Goal: Task Accomplishment & Management: Complete application form

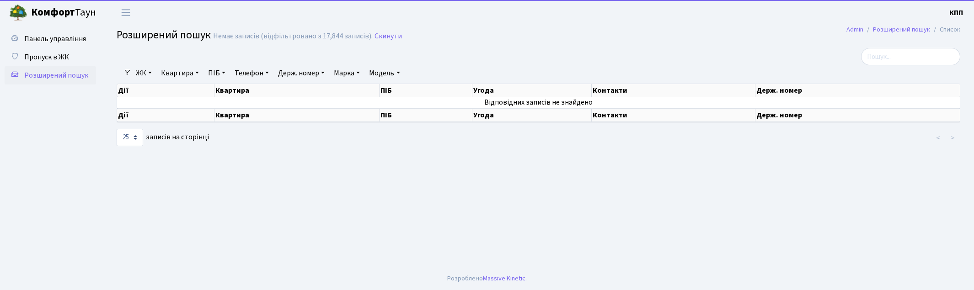
select select "25"
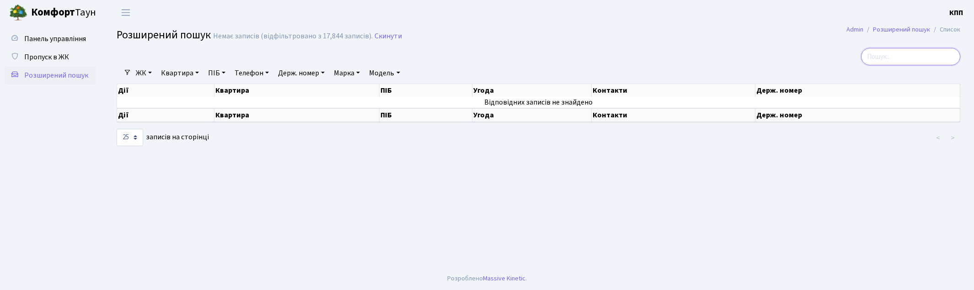
click at [892, 61] on input "search" at bounding box center [910, 56] width 99 height 17
type input "3455"
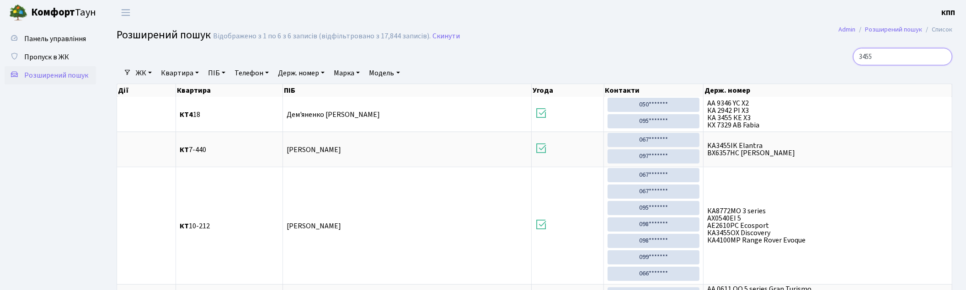
click at [942, 58] on input "3455" at bounding box center [902, 56] width 99 height 17
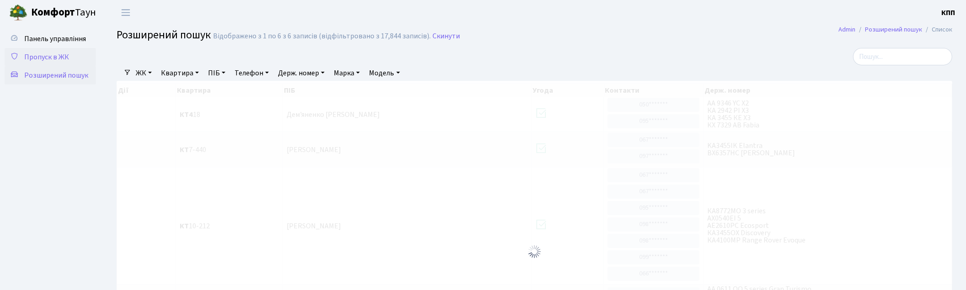
click at [61, 52] on span "Пропуск в ЖК" at bounding box center [46, 57] width 45 height 10
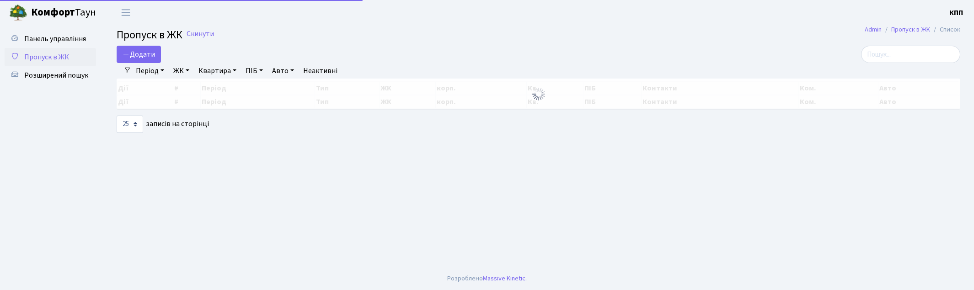
select select "25"
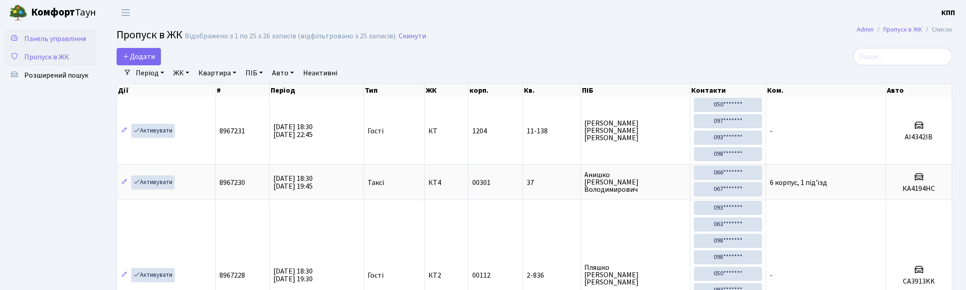
click at [44, 39] on span "Панель управління" at bounding box center [55, 39] width 62 height 10
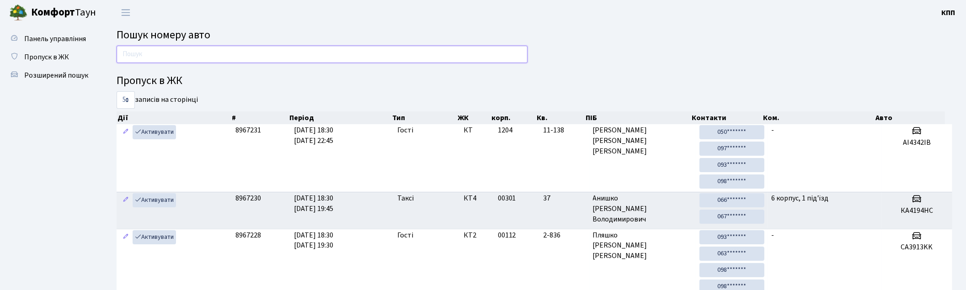
click at [387, 53] on input "text" at bounding box center [322, 54] width 411 height 17
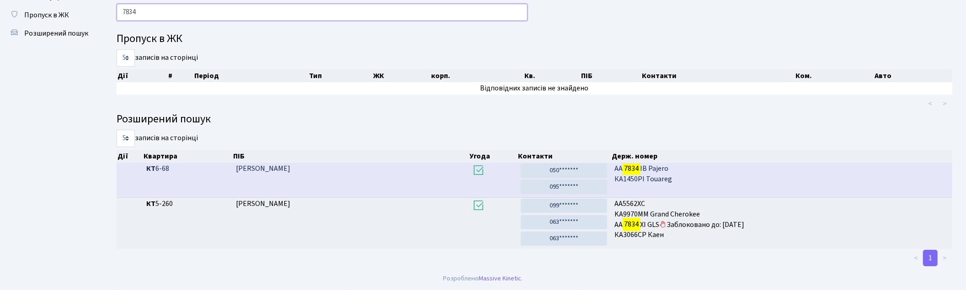
scroll to position [42, 0]
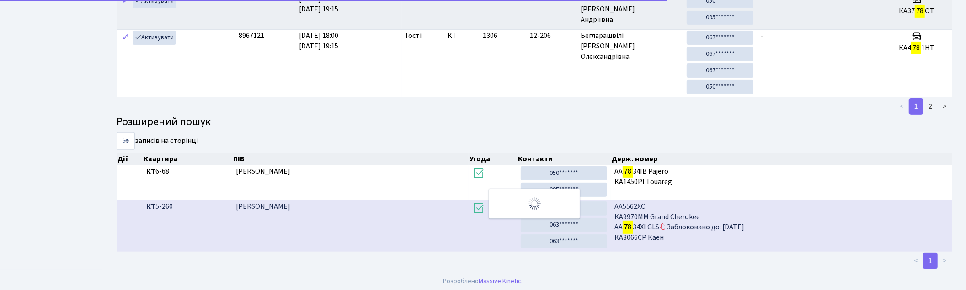
type input "7"
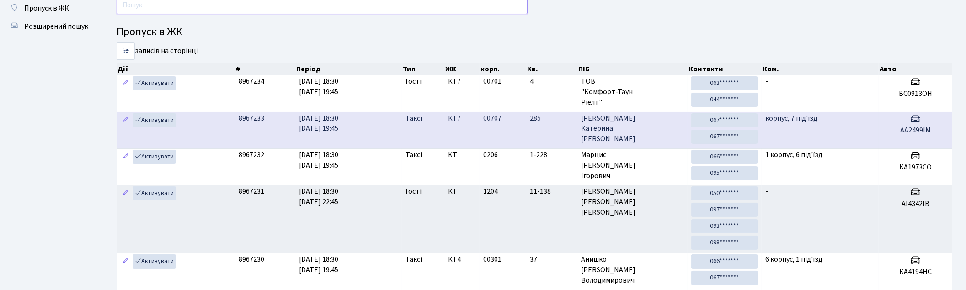
scroll to position [0, 0]
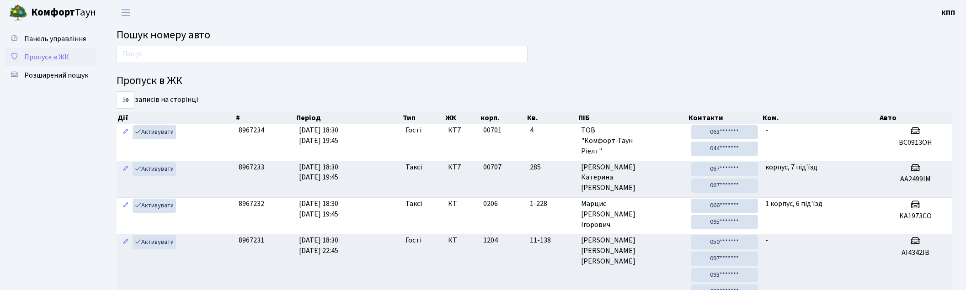
click at [55, 52] on span "Пропуск в ЖК" at bounding box center [46, 57] width 45 height 10
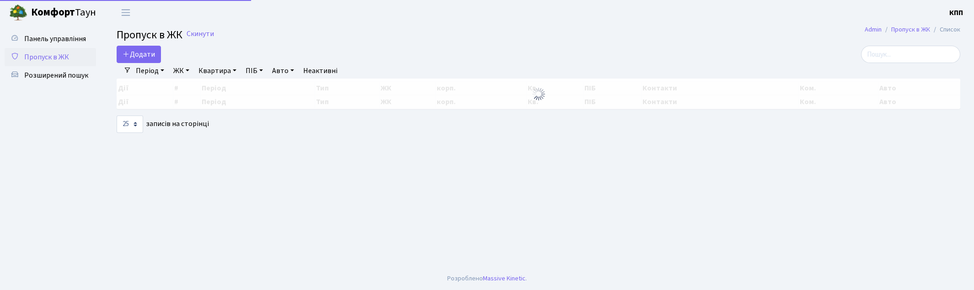
select select "25"
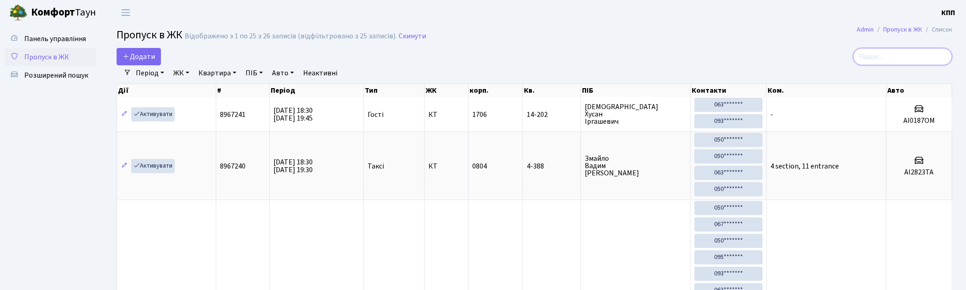
click at [903, 58] on input "search" at bounding box center [902, 56] width 99 height 17
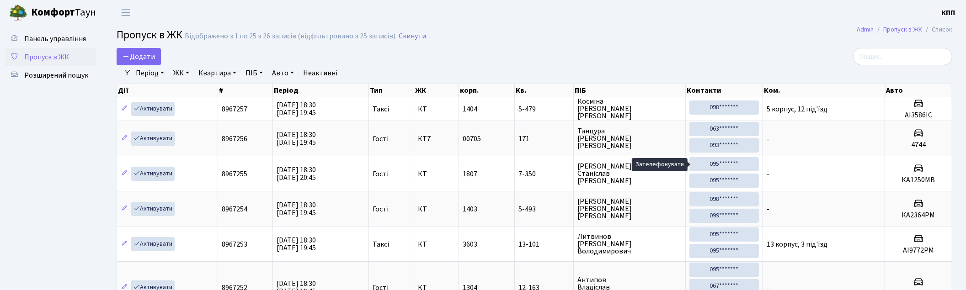
drag, startPoint x: 703, startPoint y: 166, endPoint x: 881, endPoint y: 56, distance: 208.4
click at [882, 56] on input "search" at bounding box center [902, 56] width 99 height 17
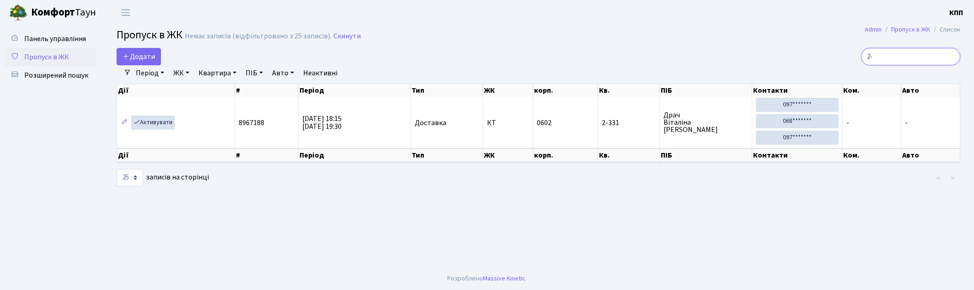
type input "2"
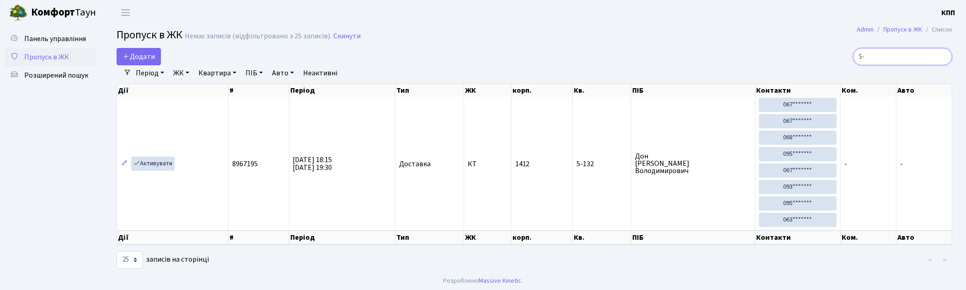
type input "5"
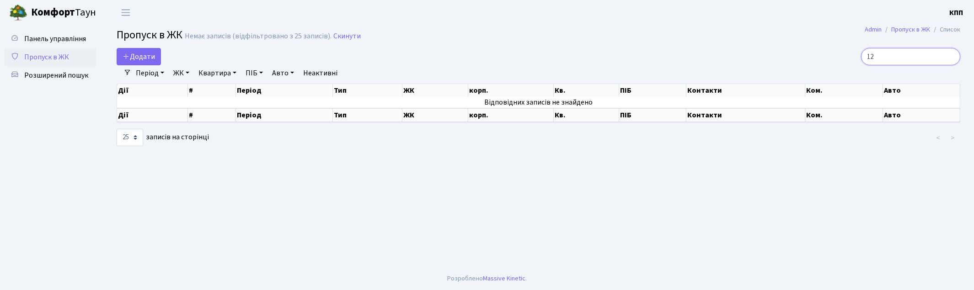
type input "1"
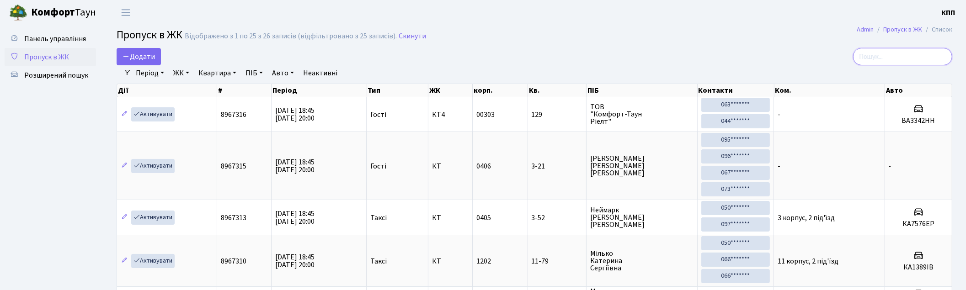
click at [866, 55] on input "search" at bounding box center [902, 56] width 99 height 17
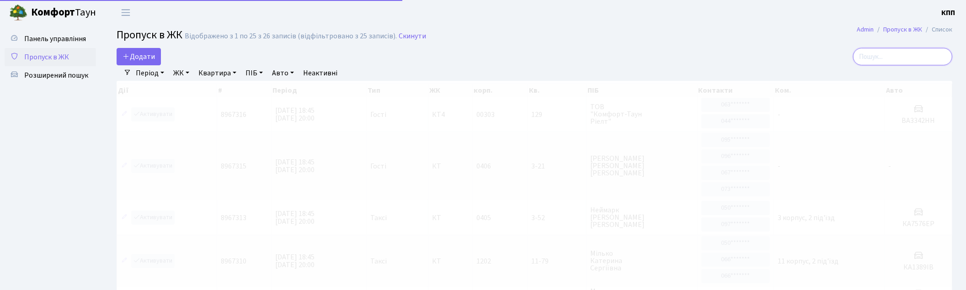
click at [899, 55] on input "search" at bounding box center [902, 56] width 99 height 17
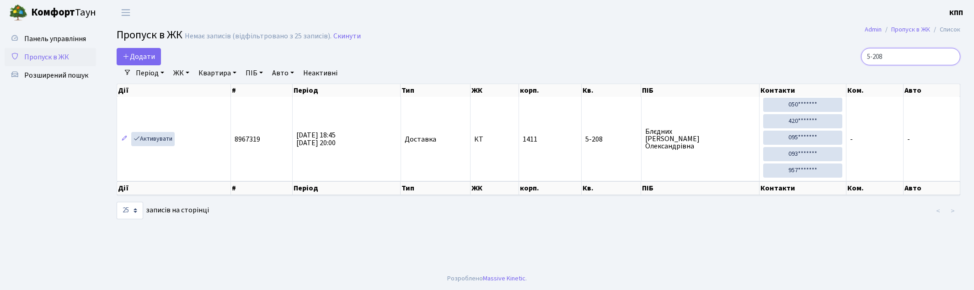
type input "5-208"
click at [151, 53] on span "Додати" at bounding box center [139, 57] width 32 height 10
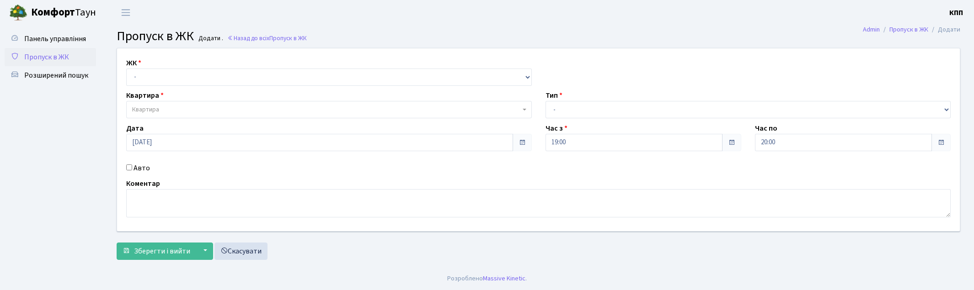
click at [127, 166] on input "Авто" at bounding box center [129, 168] width 6 height 6
checkbox input "true"
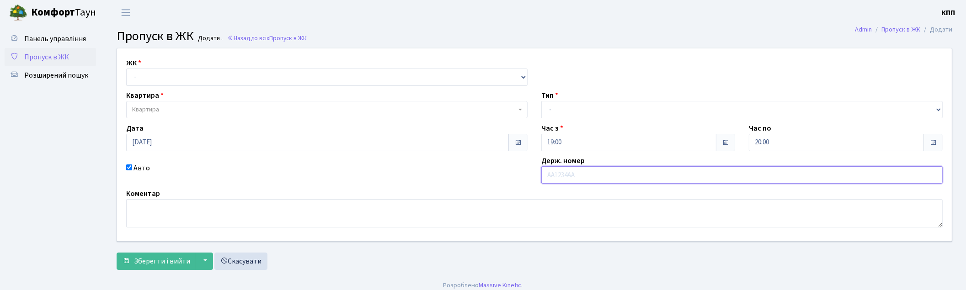
drag, startPoint x: 579, startPoint y: 171, endPoint x: 574, endPoint y: 174, distance: 5.7
click at [579, 171] on input "text" at bounding box center [741, 174] width 401 height 17
type input "ВА5032"
click at [152, 111] on span "Квартира" at bounding box center [145, 109] width 27 height 9
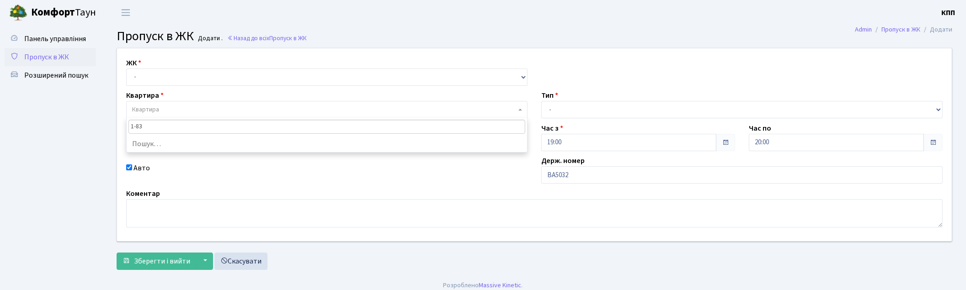
type input "1-83"
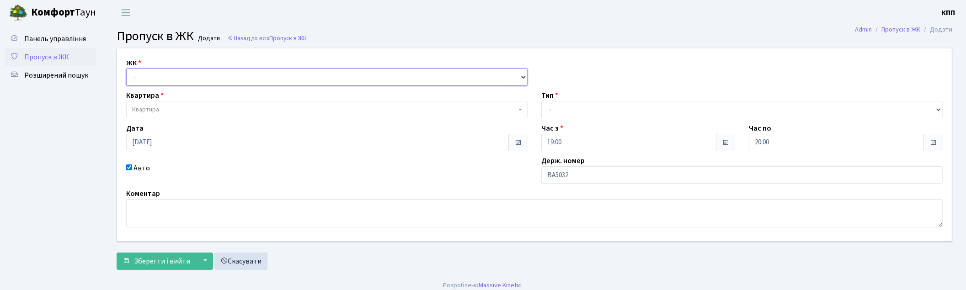
click at [144, 77] on select "- КТ, вул. Регенераторна, 4 КТ2, просп. Соборності, 17 КТ3, вул. Березнева, 16 …" at bounding box center [326, 77] width 401 height 17
select select "271"
click at [126, 69] on select "- КТ, вул. Регенераторна, 4 КТ2, просп. Соборності, 17 КТ3, вул. Березнева, 16 …" at bounding box center [326, 77] width 401 height 17
select select
click at [172, 107] on span "Квартира" at bounding box center [324, 109] width 384 height 9
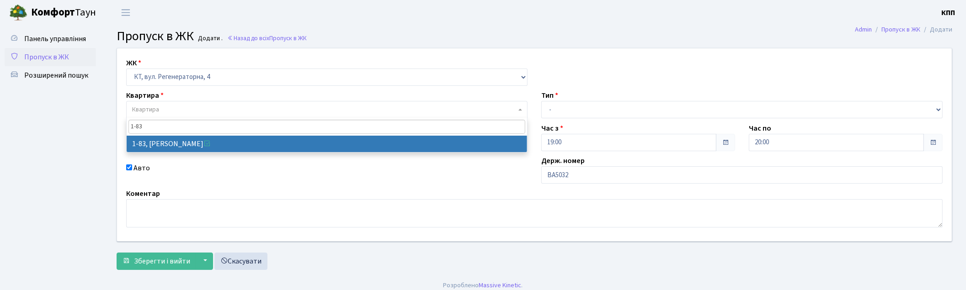
type input "1-83"
select select "83"
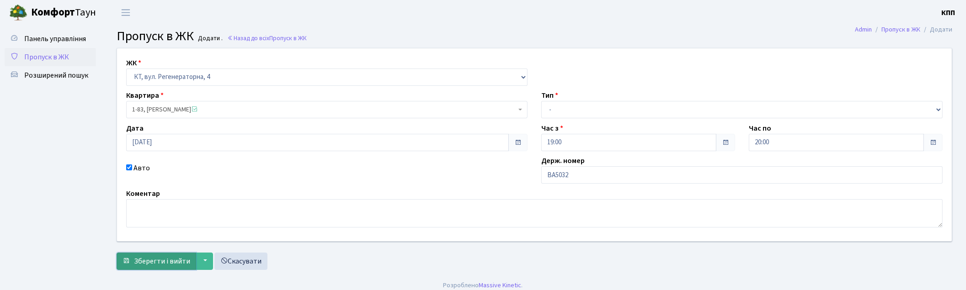
click at [180, 267] on button "Зберегти і вийти" at bounding box center [157, 261] width 80 height 17
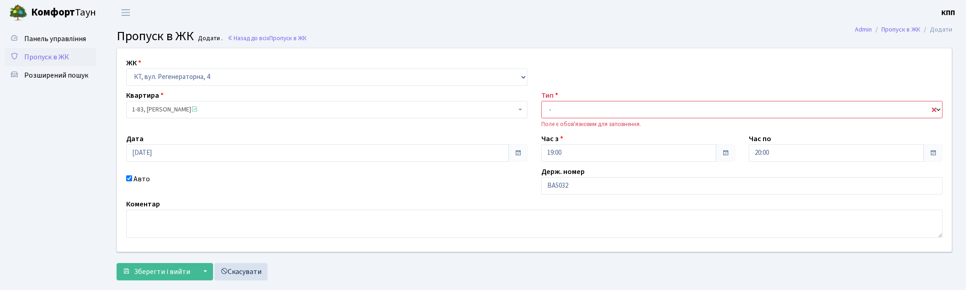
click at [937, 107] on select "- Доставка Таксі Гості Сервіс" at bounding box center [741, 109] width 401 height 17
click at [925, 86] on div "ЖК - КТ, вул. Регенераторна, 4 КТ2, просп. [STREET_ADDRESS] [STREET_ADDRESS] [P…" at bounding box center [534, 149] width 849 height 203
click at [940, 110] on select "- Доставка Таксі Гості Сервіс" at bounding box center [741, 109] width 401 height 17
select select "3"
click at [541, 101] on select "- Доставка Таксі Гості Сервіс" at bounding box center [741, 109] width 401 height 17
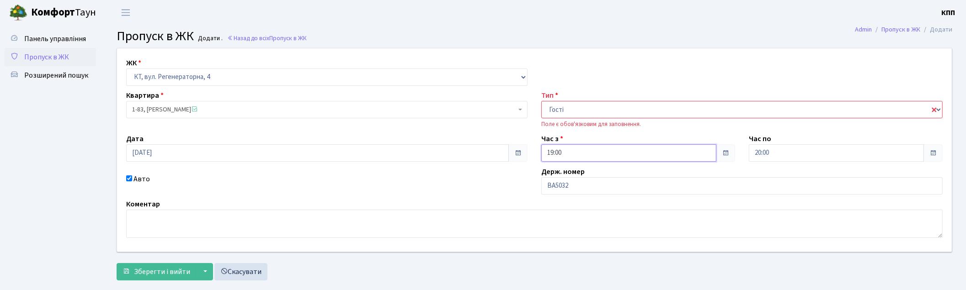
click at [602, 159] on input "19:00" at bounding box center [628, 152] width 175 height 17
click at [821, 155] on input "20:00" at bounding box center [836, 152] width 175 height 17
click at [930, 157] on span at bounding box center [933, 152] width 19 height 17
click at [930, 156] on span at bounding box center [933, 153] width 7 height 7
click at [938, 150] on span at bounding box center [933, 152] width 19 height 17
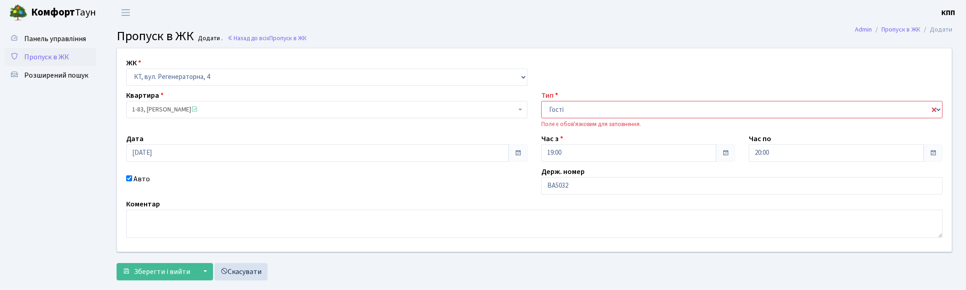
click at [870, 170] on div "Держ. номер ВА5032" at bounding box center [741, 180] width 415 height 28
click at [853, 155] on input "20:00" at bounding box center [836, 152] width 175 height 17
click at [771, 126] on icon at bounding box center [774, 121] width 25 height 25
click at [774, 117] on icon at bounding box center [774, 121] width 25 height 25
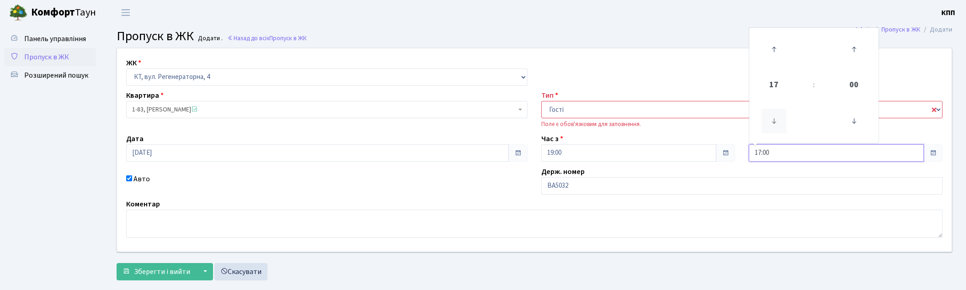
click at [774, 124] on icon at bounding box center [774, 121] width 25 height 25
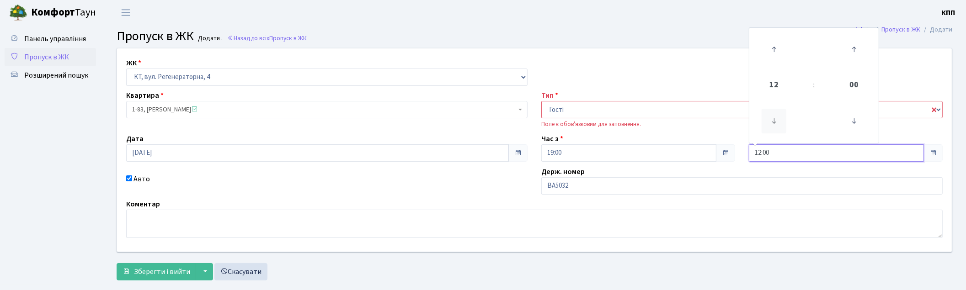
click at [774, 124] on icon at bounding box center [774, 121] width 25 height 25
drag, startPoint x: 775, startPoint y: 42, endPoint x: 775, endPoint y: 47, distance: 4.6
click at [775, 47] on icon at bounding box center [774, 49] width 25 height 25
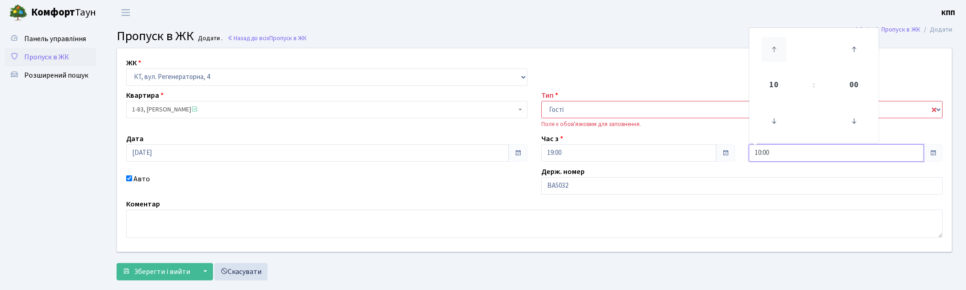
click at [775, 47] on icon at bounding box center [774, 49] width 25 height 25
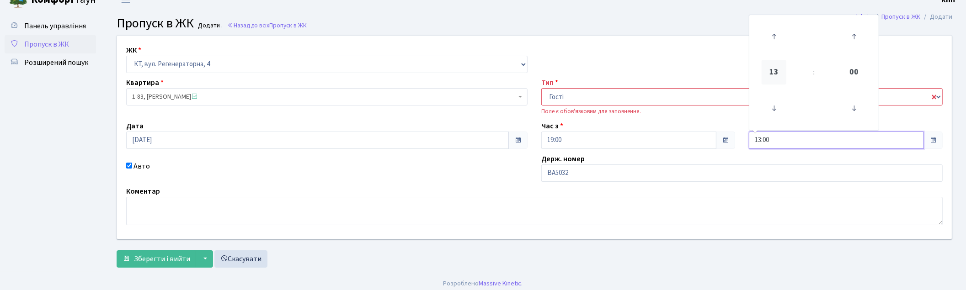
scroll to position [17, 0]
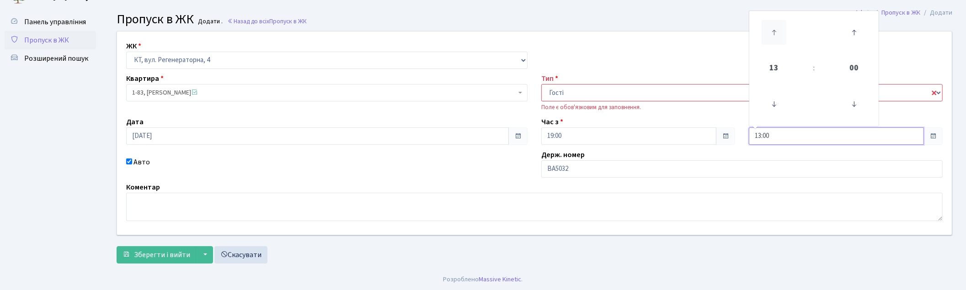
click at [775, 27] on icon at bounding box center [774, 32] width 25 height 25
click at [775, 29] on icon at bounding box center [774, 32] width 25 height 25
click at [774, 30] on icon at bounding box center [774, 32] width 25 height 25
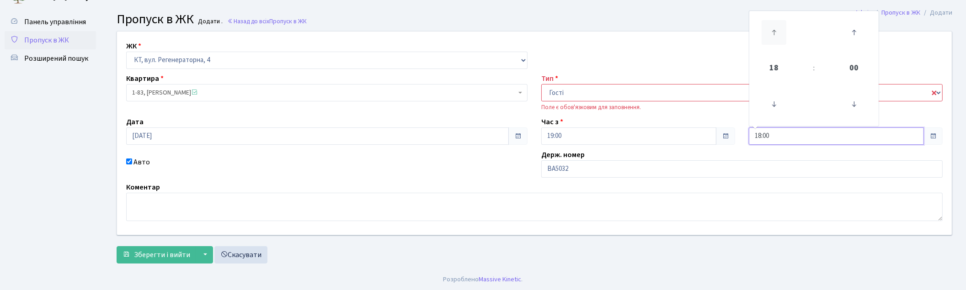
click at [774, 30] on icon at bounding box center [774, 32] width 25 height 25
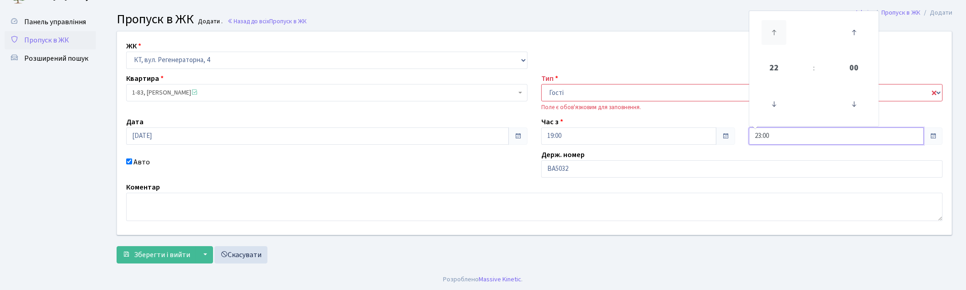
click at [774, 30] on icon at bounding box center [774, 32] width 25 height 25
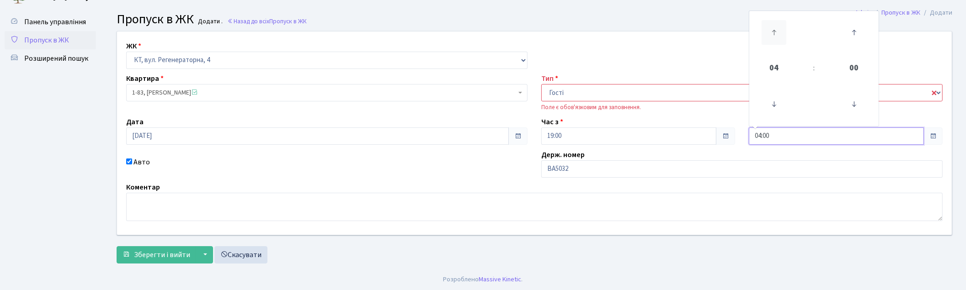
click at [774, 30] on icon at bounding box center [774, 32] width 25 height 25
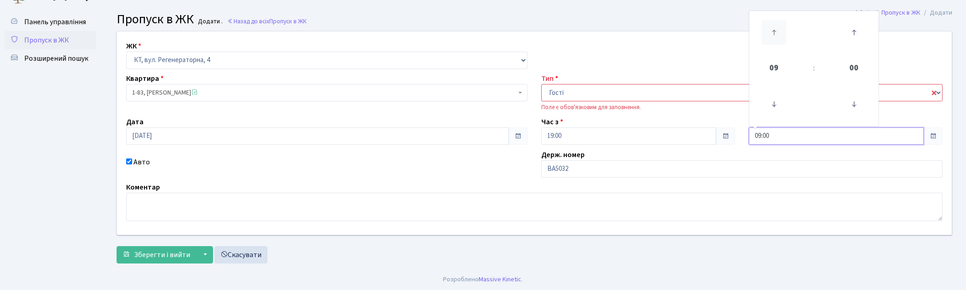
click at [774, 30] on icon at bounding box center [774, 32] width 25 height 25
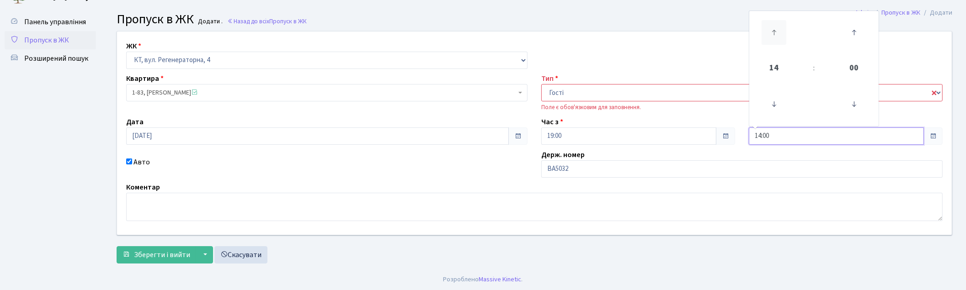
click at [774, 30] on icon at bounding box center [774, 32] width 25 height 25
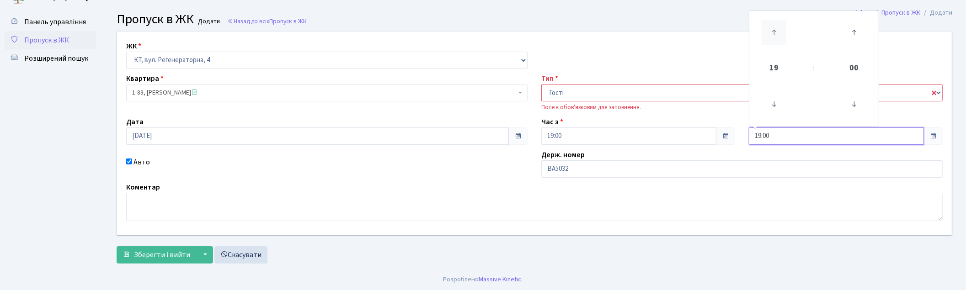
click at [774, 30] on icon at bounding box center [774, 32] width 25 height 25
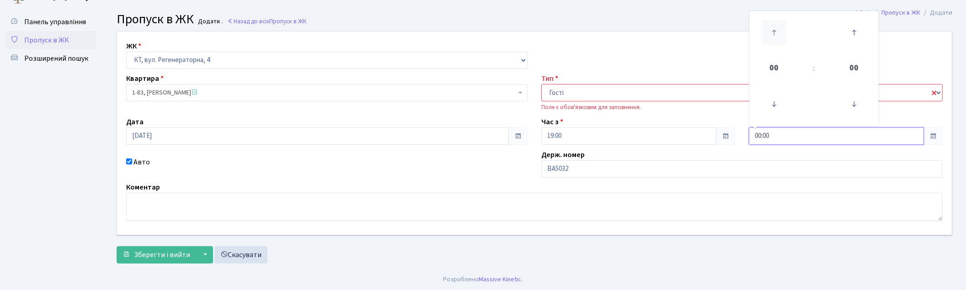
click at [774, 30] on icon at bounding box center [774, 32] width 25 height 25
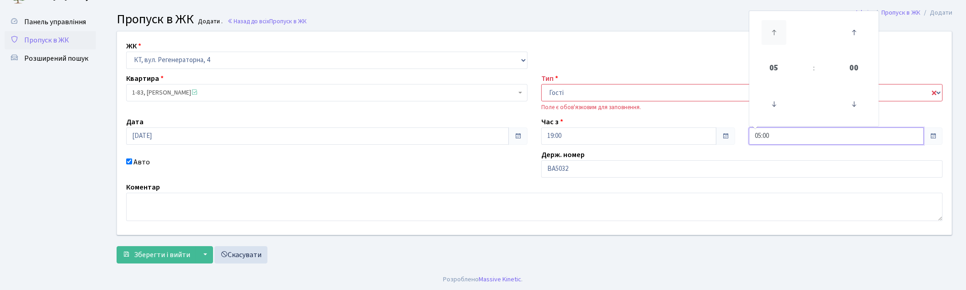
click at [774, 30] on icon at bounding box center [774, 32] width 25 height 25
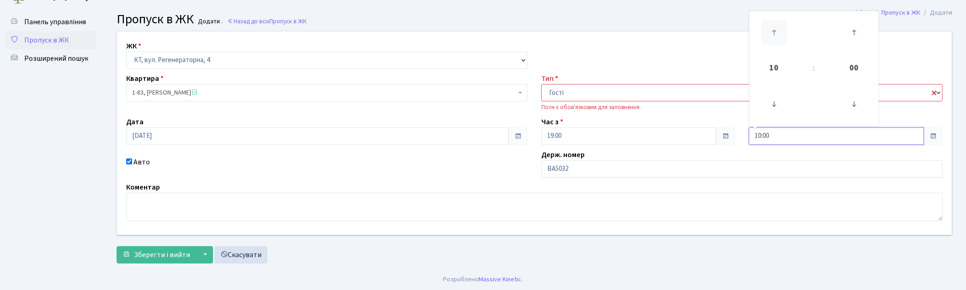
click at [774, 30] on icon at bounding box center [774, 32] width 25 height 25
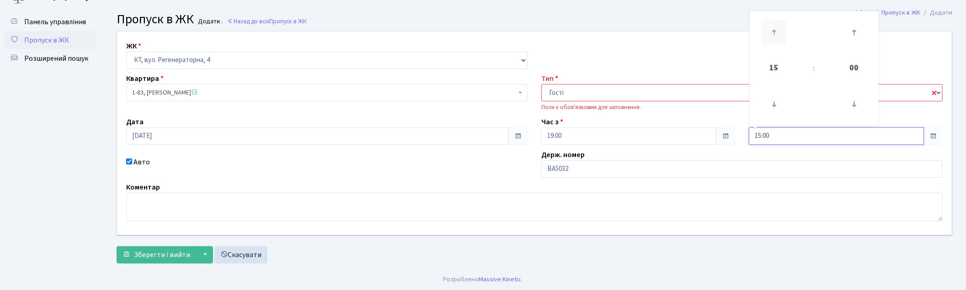
click at [774, 30] on icon at bounding box center [774, 32] width 25 height 25
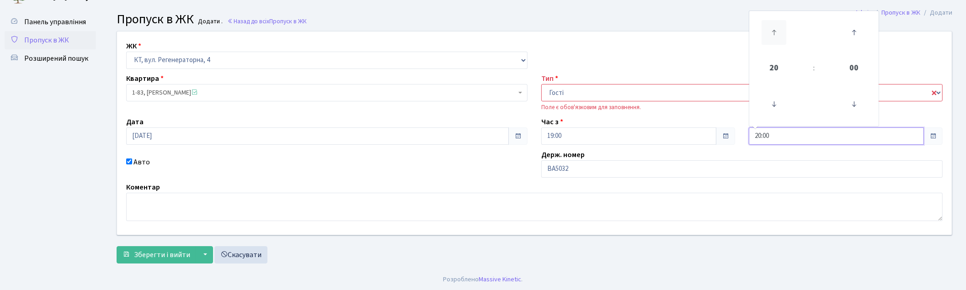
click at [774, 30] on icon at bounding box center [774, 32] width 25 height 25
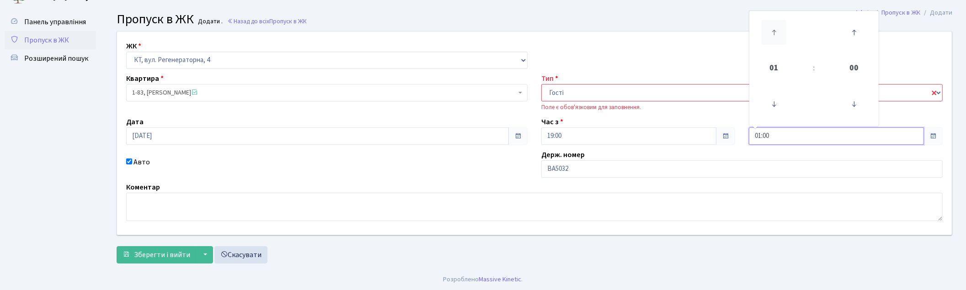
click at [774, 30] on icon at bounding box center [774, 32] width 25 height 25
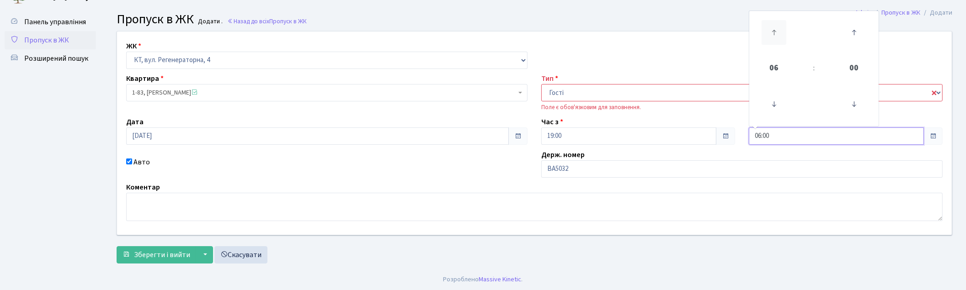
click at [774, 30] on icon at bounding box center [774, 32] width 25 height 25
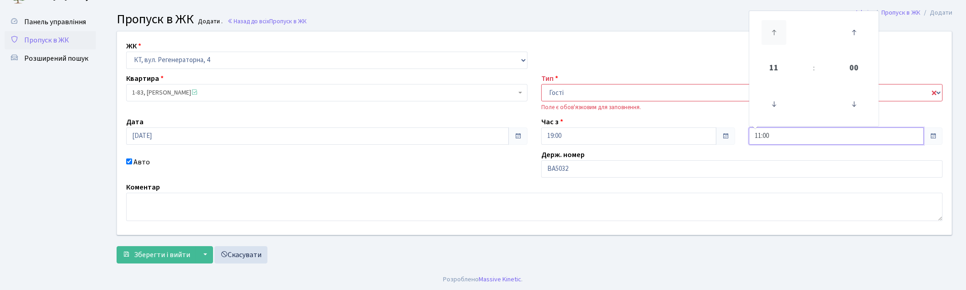
click at [774, 30] on icon at bounding box center [774, 32] width 25 height 25
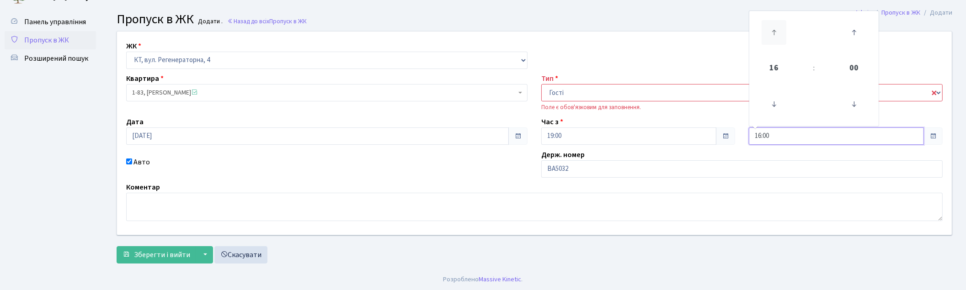
click at [774, 30] on icon at bounding box center [774, 32] width 25 height 25
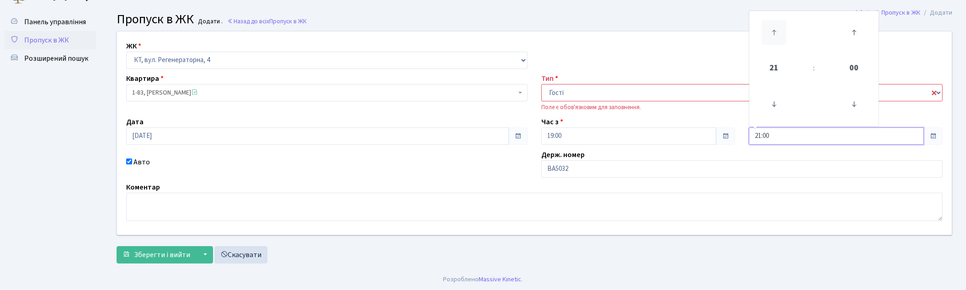
click at [774, 30] on icon at bounding box center [774, 32] width 25 height 25
type input "23:00"
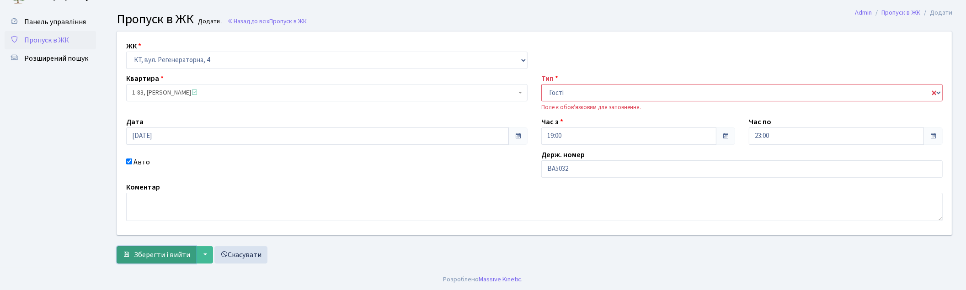
click at [172, 252] on span "Зберегти і вийти" at bounding box center [162, 255] width 56 height 10
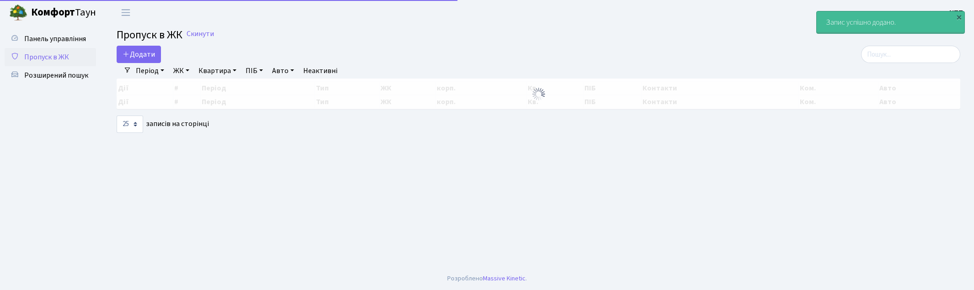
select select "25"
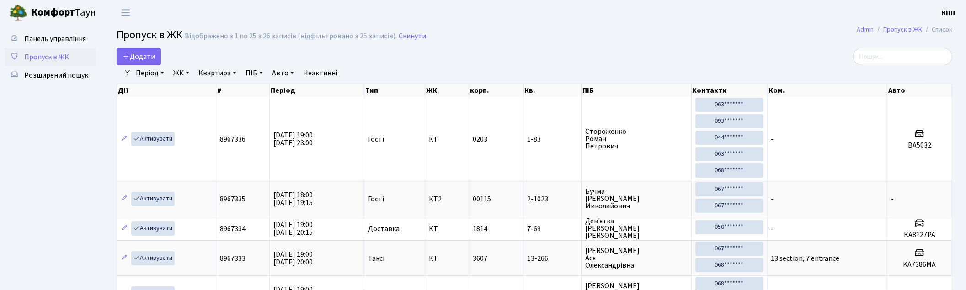
click at [441, 38] on h2 "Пропуск в ЖК Відображено з 1 по 25 з 26 записів (відфільтровано з 25 записів). …" at bounding box center [535, 37] width 836 height 16
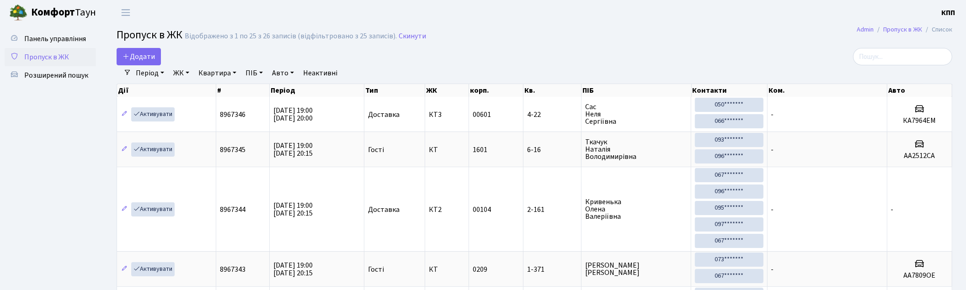
drag, startPoint x: 285, startPoint y: 15, endPoint x: 86, endPoint y: 153, distance: 242.6
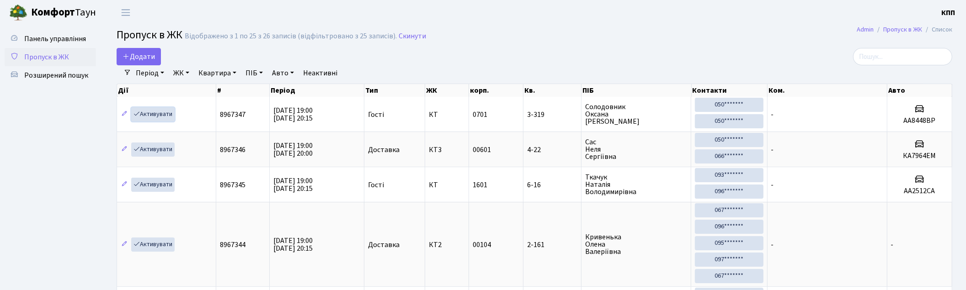
drag, startPoint x: 140, startPoint y: 112, endPoint x: 151, endPoint y: 93, distance: 21.3
drag, startPoint x: 151, startPoint y: 93, endPoint x: 97, endPoint y: 131, distance: 65.6
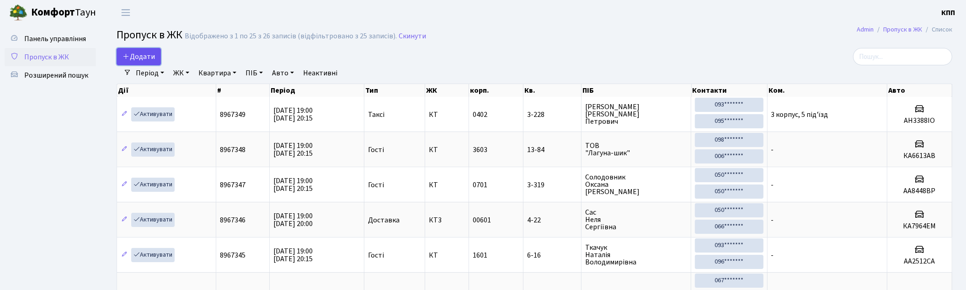
click at [129, 58] on icon at bounding box center [126, 56] width 7 height 7
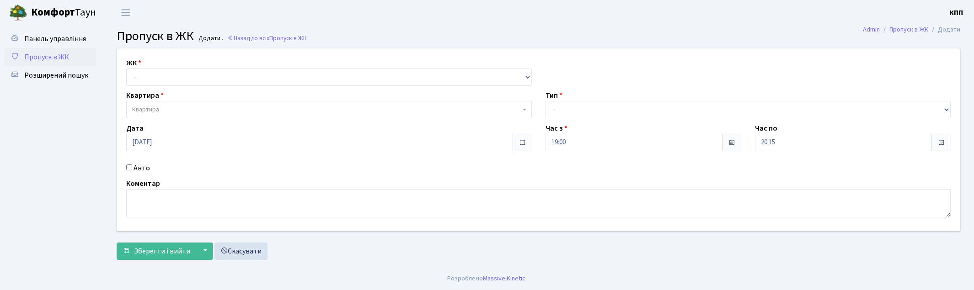
click at [148, 104] on span "Квартира" at bounding box center [329, 109] width 406 height 17
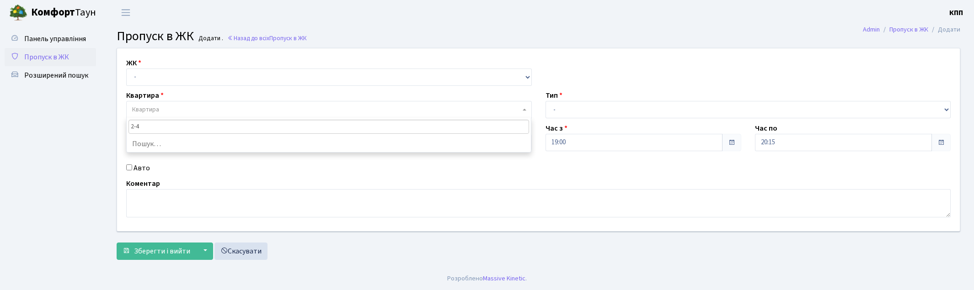
type input "2-47"
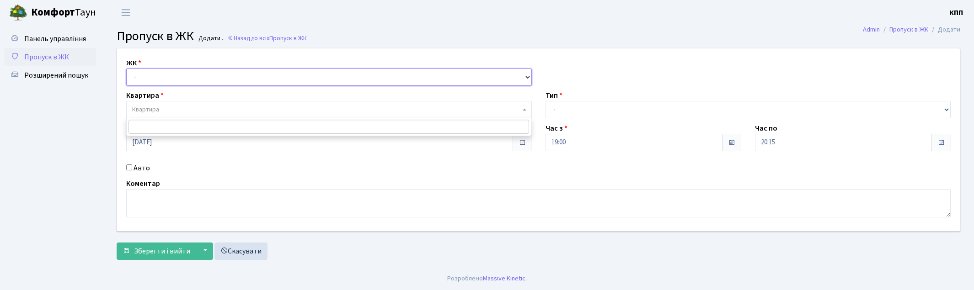
drag, startPoint x: 155, startPoint y: 69, endPoint x: 157, endPoint y: 74, distance: 5.7
click at [155, 69] on select "- КТ, вул. Регенераторна, 4 КТ2, просп. Соборності, 17 КТ3, вул. Березнева, 16 …" at bounding box center [329, 77] width 406 height 17
select select "271"
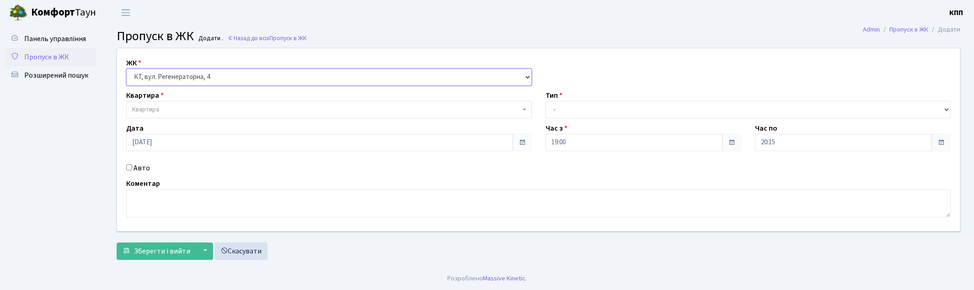
click at [126, 69] on select "- КТ, вул. Регенераторна, 4 КТ2, просп. Соборності, 17 КТ3, вул. Березнева, 16 …" at bounding box center [329, 77] width 406 height 17
select select
click at [559, 107] on select "- Доставка Таксі Гості Сервіс" at bounding box center [748, 109] width 406 height 17
select select "18"
click at [545, 101] on select "- Доставка Таксі Гості Сервіс" at bounding box center [748, 109] width 406 height 17
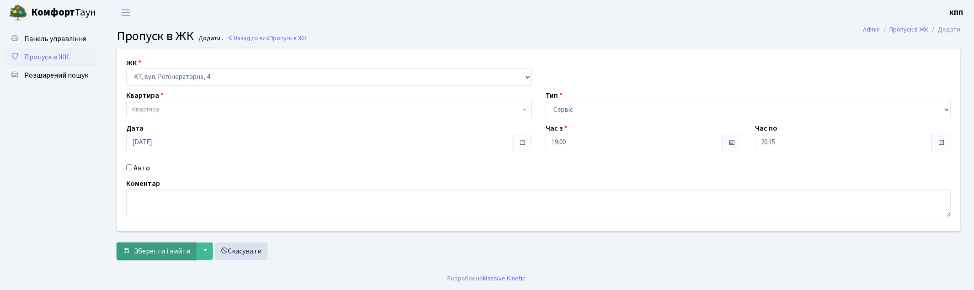
click at [142, 247] on span "Зберегти і вийти" at bounding box center [162, 251] width 56 height 10
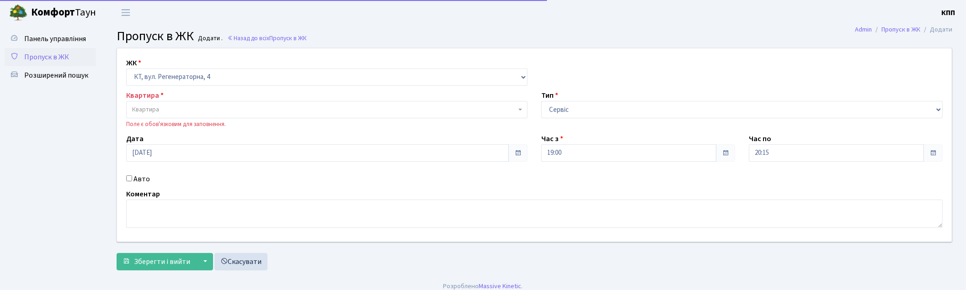
click at [166, 110] on span "Квартира" at bounding box center [324, 109] width 384 height 9
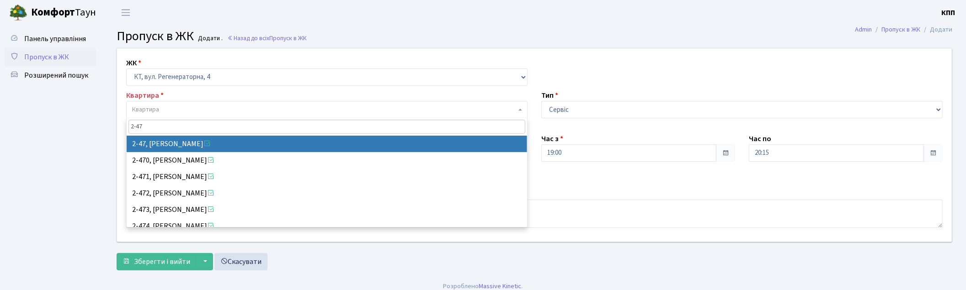
type input "2-47"
select select "675"
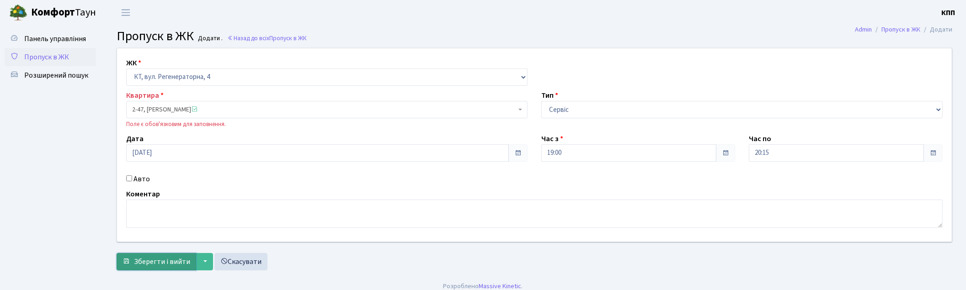
click at [161, 267] on span "Зберегти і вийти" at bounding box center [162, 262] width 56 height 10
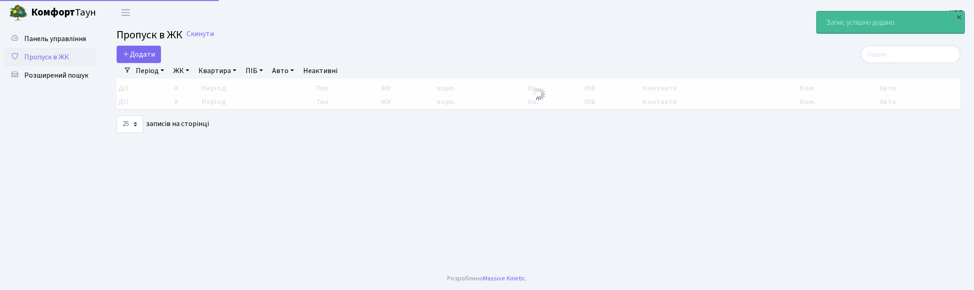
select select "25"
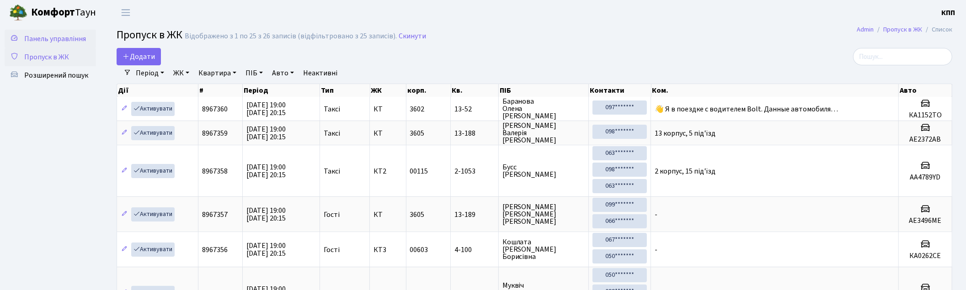
click at [91, 37] on link "Панель управління" at bounding box center [50, 39] width 91 height 18
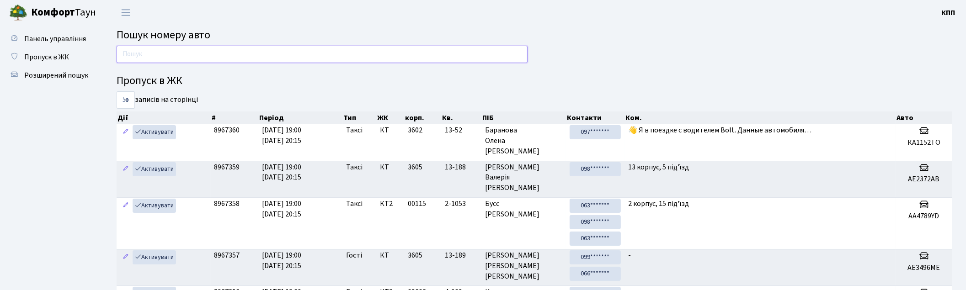
click at [387, 53] on input "text" at bounding box center [322, 54] width 411 height 17
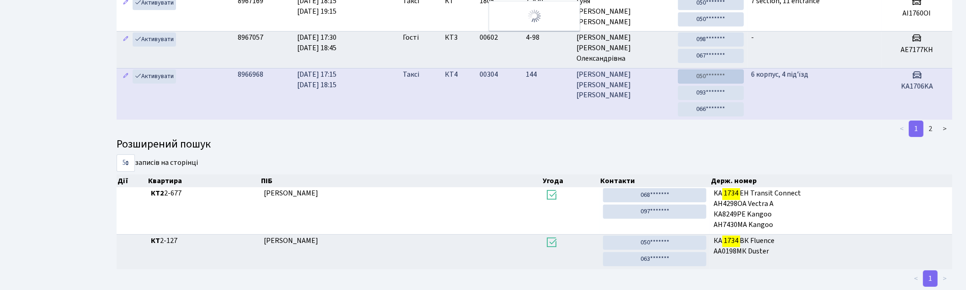
scroll to position [37, 0]
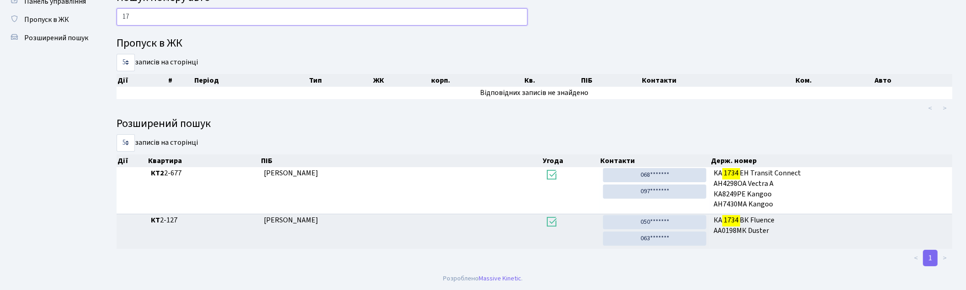
type input "1"
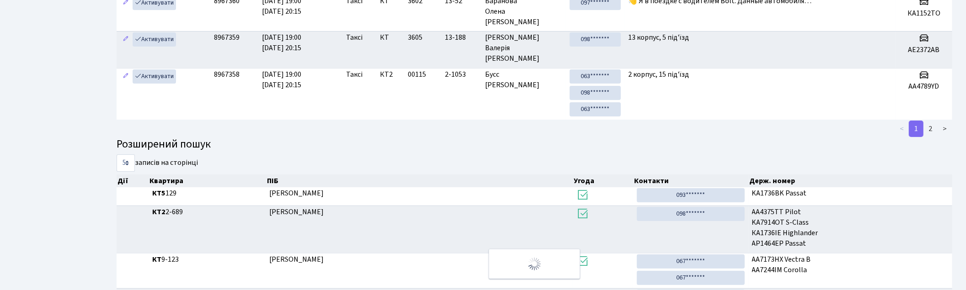
scroll to position [0, 0]
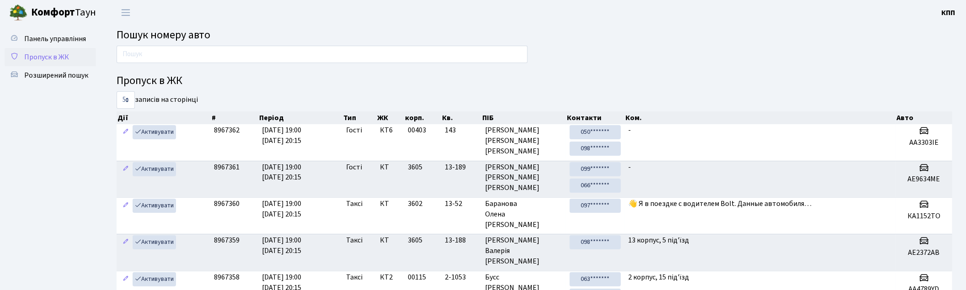
click at [53, 55] on span "Пропуск в ЖК" at bounding box center [46, 57] width 45 height 10
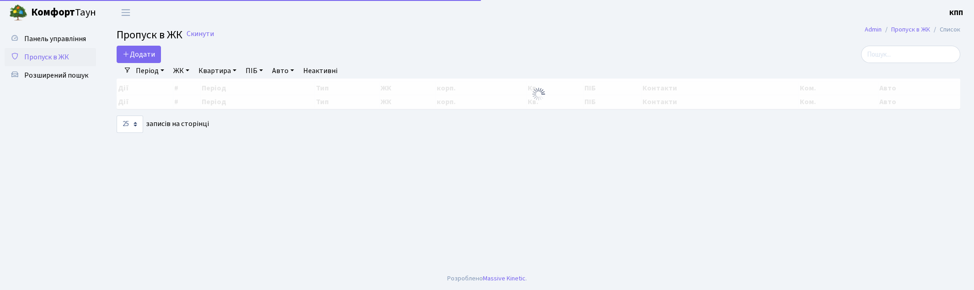
select select "25"
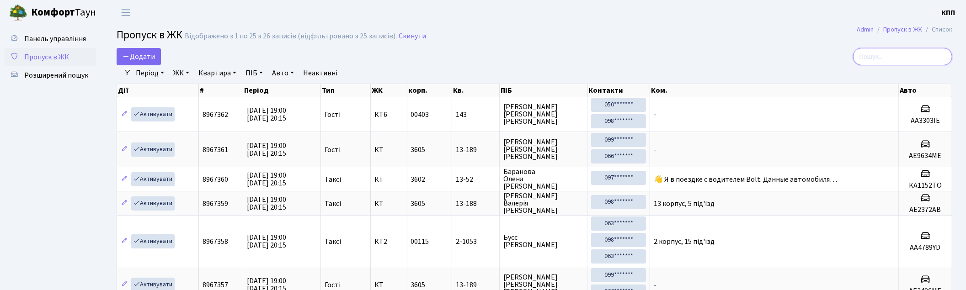
click at [904, 59] on input "search" at bounding box center [902, 56] width 99 height 17
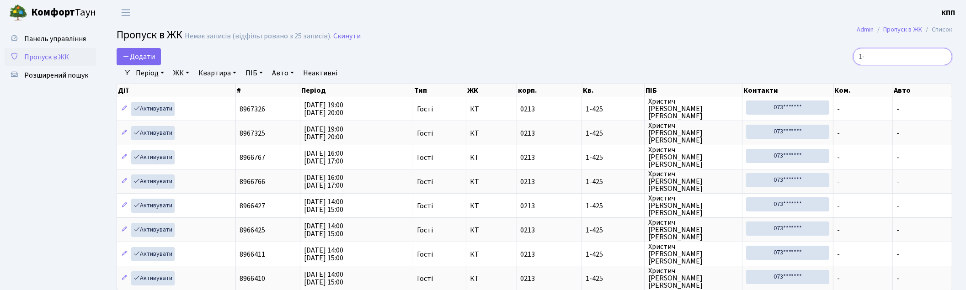
type input "1"
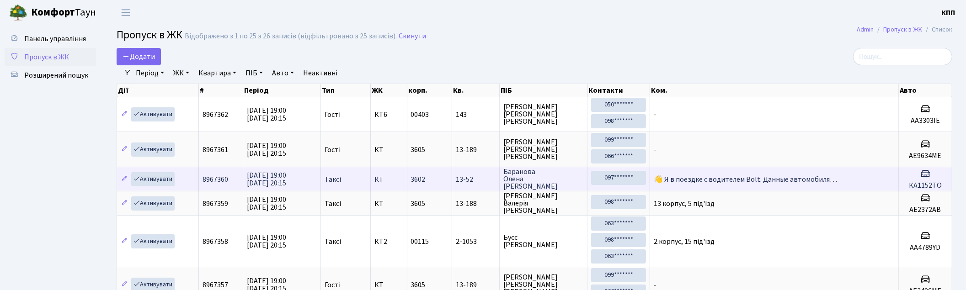
click at [784, 186] on td "👋 Я в поездке с водителем Bolt. Данные автомобиля…" at bounding box center [774, 179] width 248 height 24
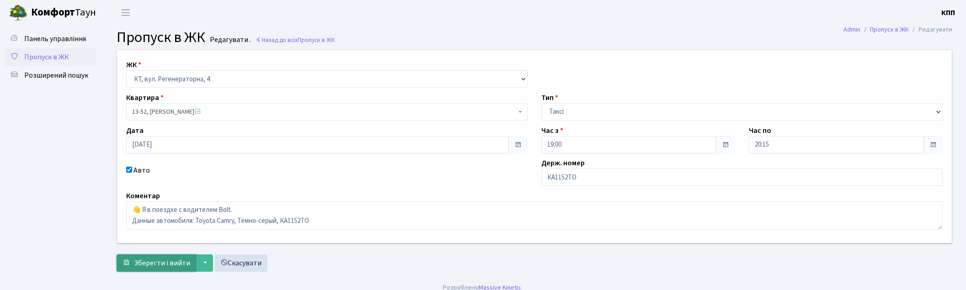
click at [173, 262] on span "Зберегти і вийти" at bounding box center [162, 263] width 56 height 10
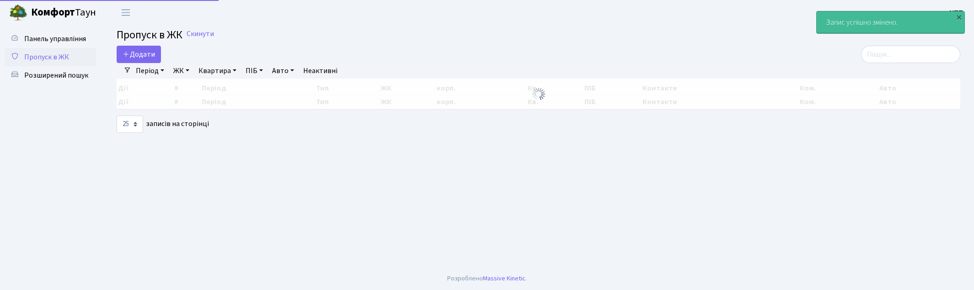
select select "25"
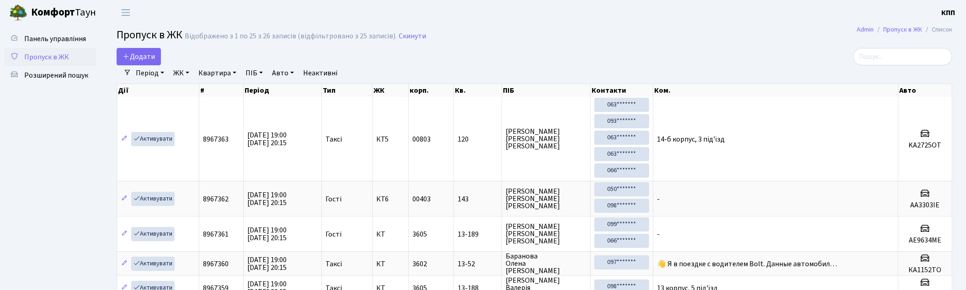
drag, startPoint x: 527, startPoint y: 27, endPoint x: 754, endPoint y: 59, distance: 228.7
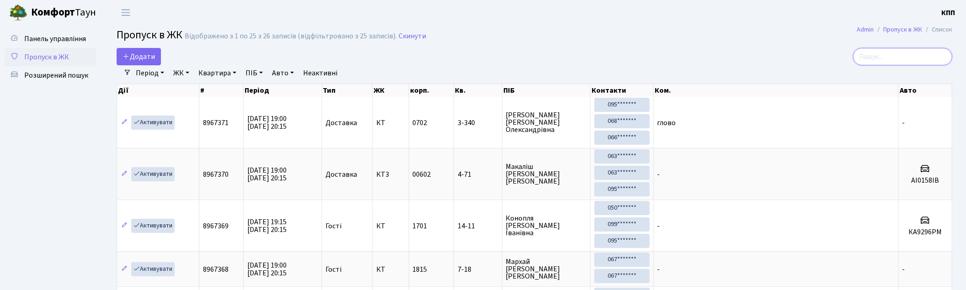
click at [899, 57] on input "search" at bounding box center [902, 56] width 99 height 17
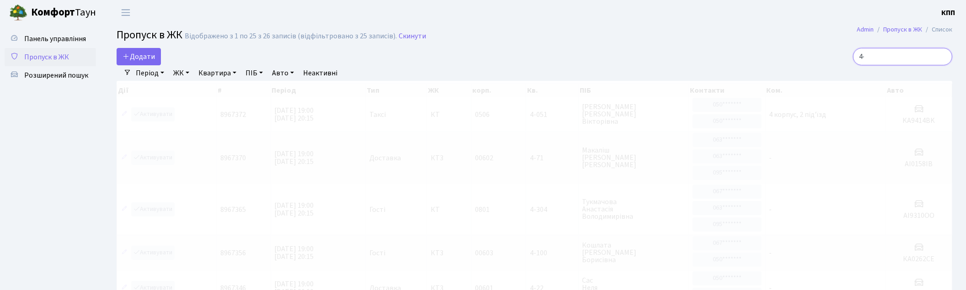
type input "4"
type input "2"
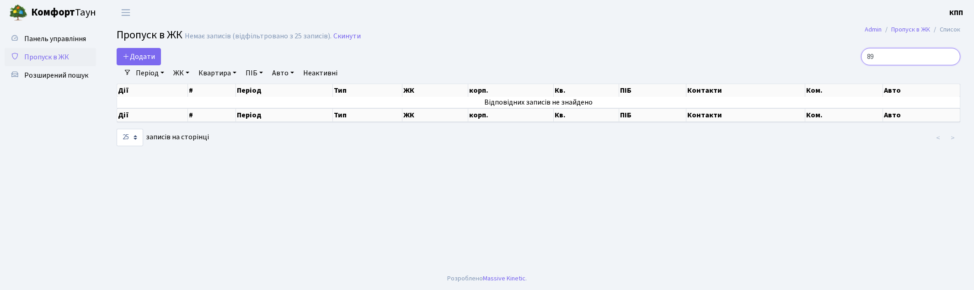
type input "8"
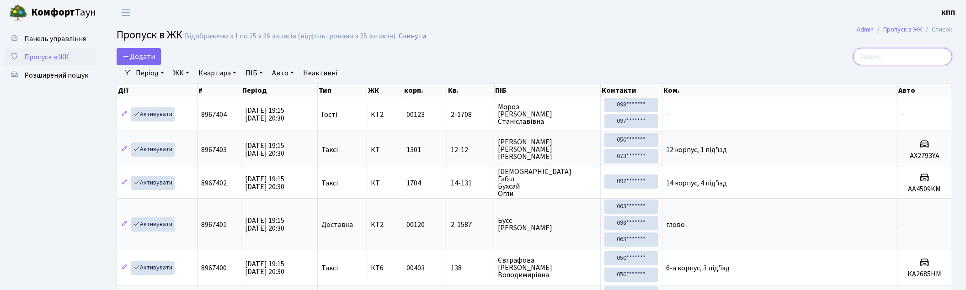
click at [908, 48] on input "search" at bounding box center [902, 56] width 99 height 17
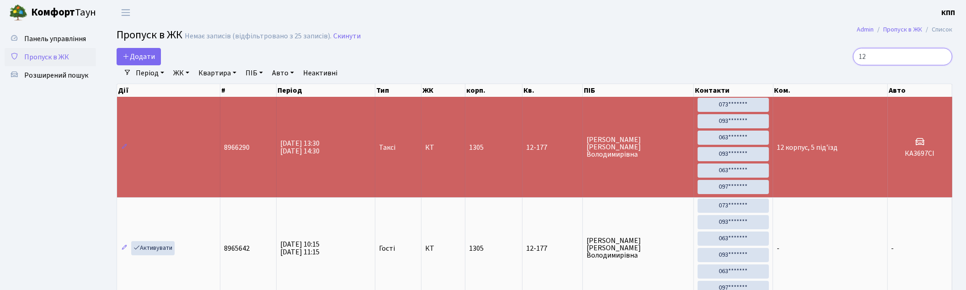
type input "1"
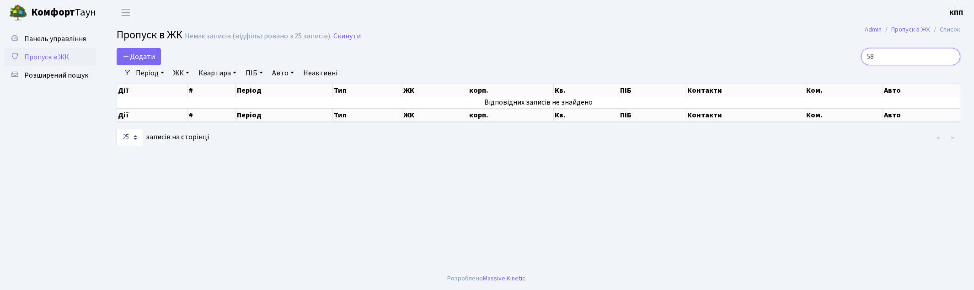
type input "5"
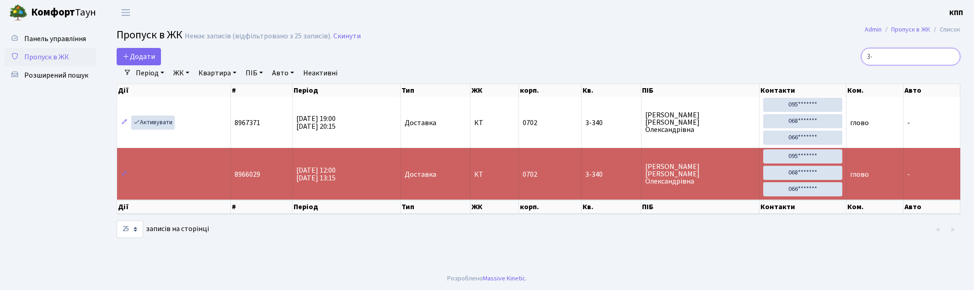
type input "3"
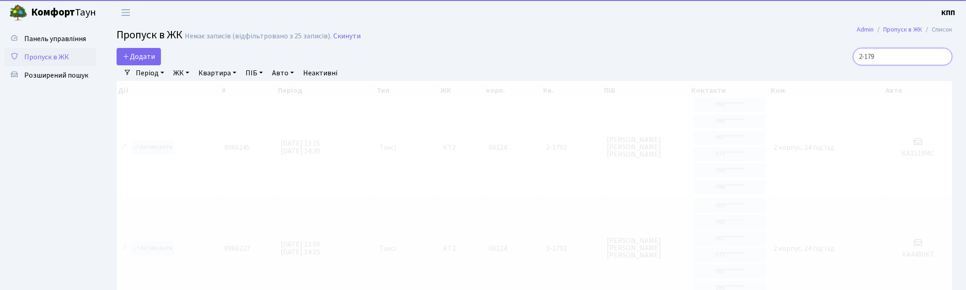
scroll to position [51, 0]
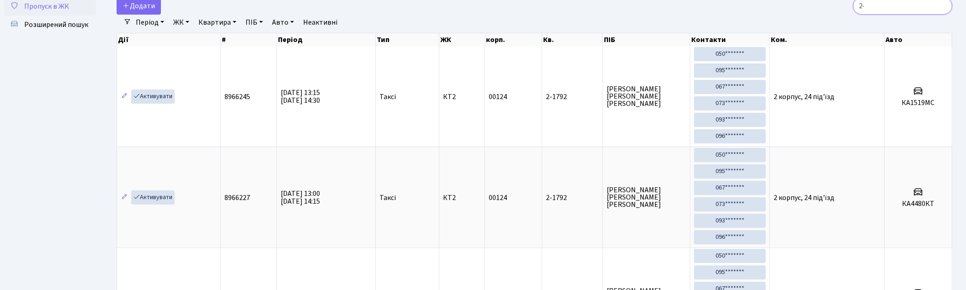
type input "2"
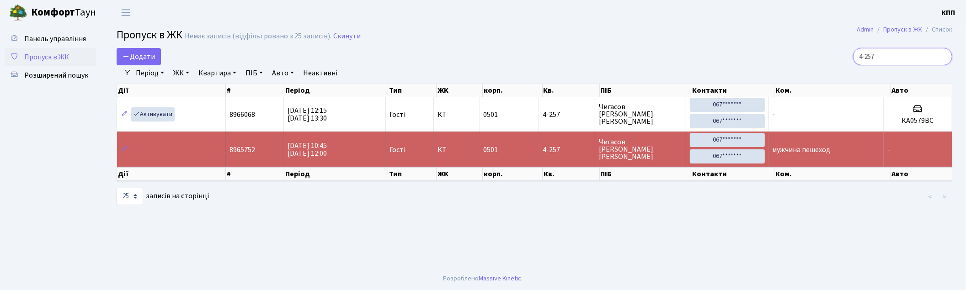
scroll to position [0, 0]
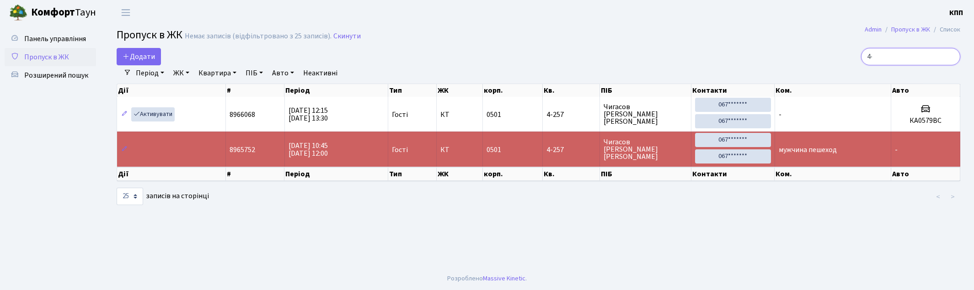
type input "4"
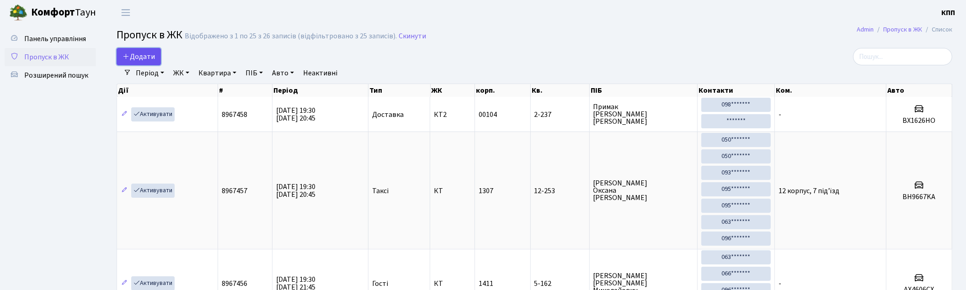
click at [144, 54] on span "Додати" at bounding box center [139, 57] width 32 height 10
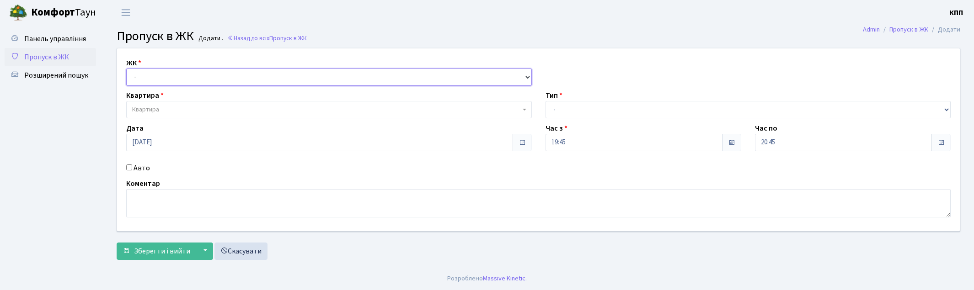
click at [160, 80] on select "- КТ, вул. Регенераторна, 4 КТ2, просп. [STREET_ADDRESS] [STREET_ADDRESS] [PERS…" at bounding box center [329, 77] width 406 height 17
select select "271"
click at [126, 69] on select "- КТ, вул. Регенераторна, 4 КТ2, просп. [STREET_ADDRESS] [STREET_ADDRESS] [PERS…" at bounding box center [329, 77] width 406 height 17
select select
click at [163, 106] on span "Квартира" at bounding box center [326, 109] width 388 height 9
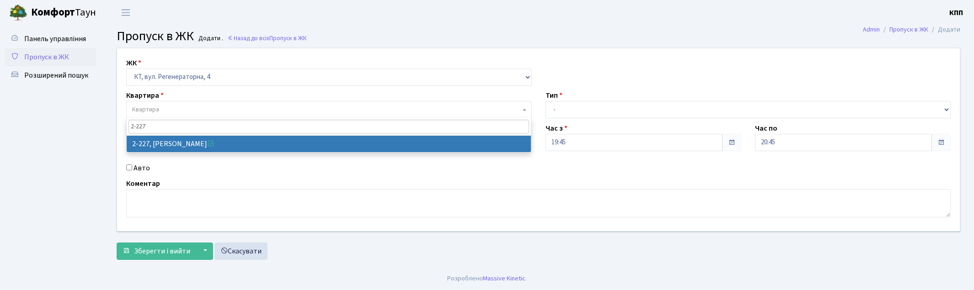
type input "2-227"
select select "492"
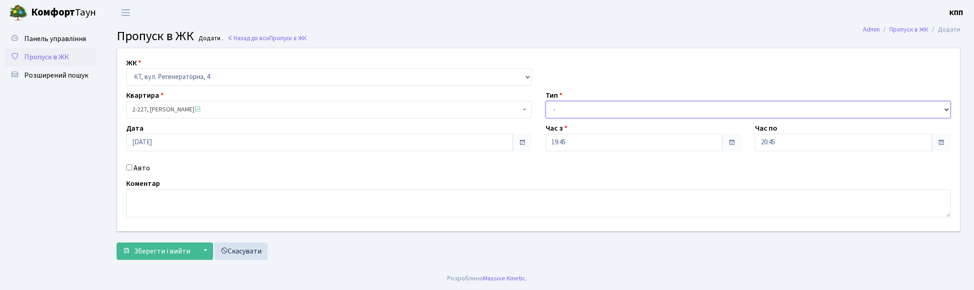
click at [556, 112] on select "- Доставка Таксі Гості Сервіс" at bounding box center [748, 109] width 406 height 17
select select "1"
click at [545, 101] on select "- Доставка Таксі Гості Сервіс" at bounding box center [748, 109] width 406 height 17
click at [134, 251] on button "Зберегти і вийти" at bounding box center [157, 251] width 80 height 17
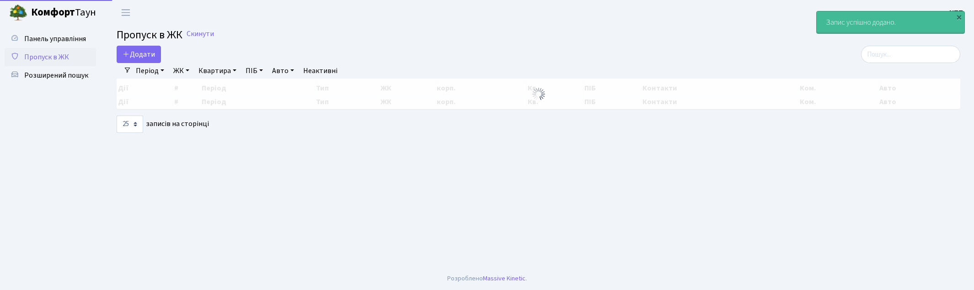
select select "25"
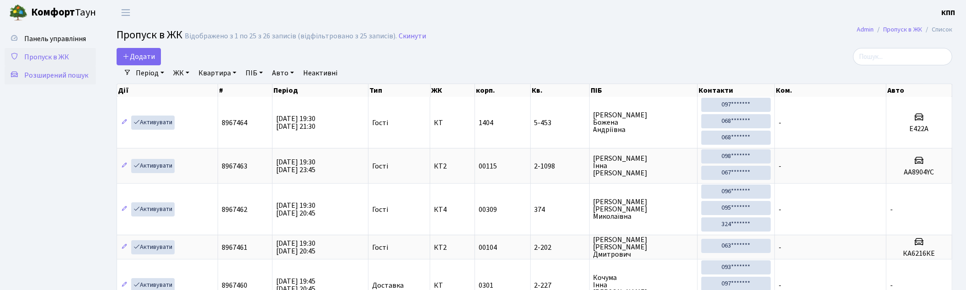
click at [55, 68] on link "Розширений пошук" at bounding box center [50, 75] width 91 height 18
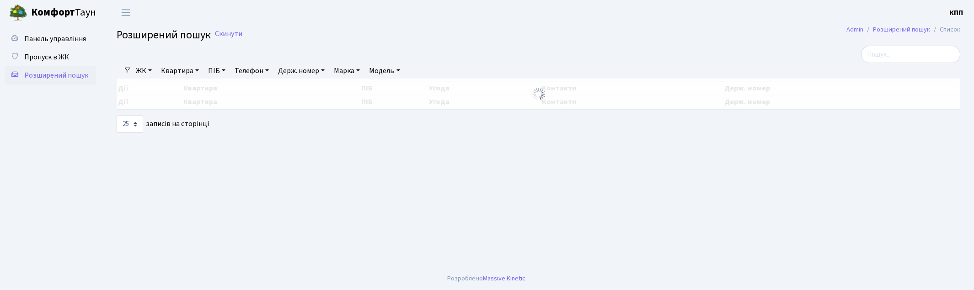
select select "25"
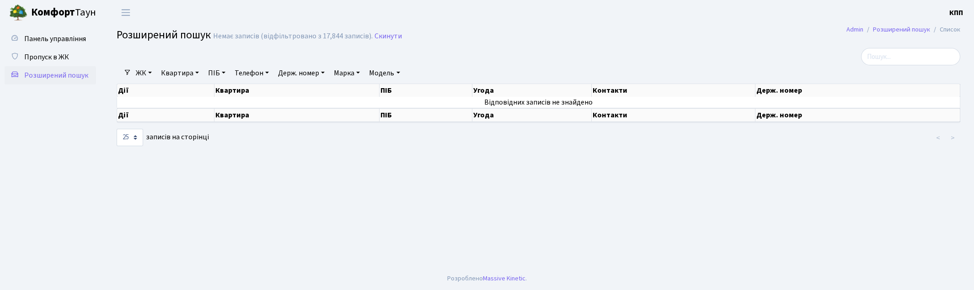
click at [306, 75] on link "Держ. номер" at bounding box center [301, 73] width 54 height 16
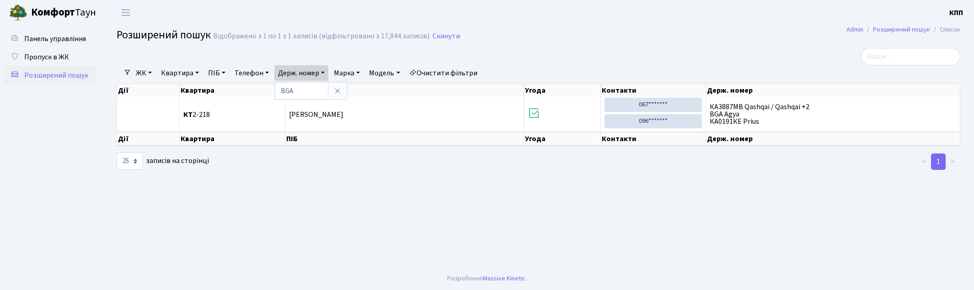
click at [568, 245] on main "Admin Розширений пошук Список Розширений пошук Відображено з 1 по 1 з 1 записів…" at bounding box center [538, 146] width 871 height 242
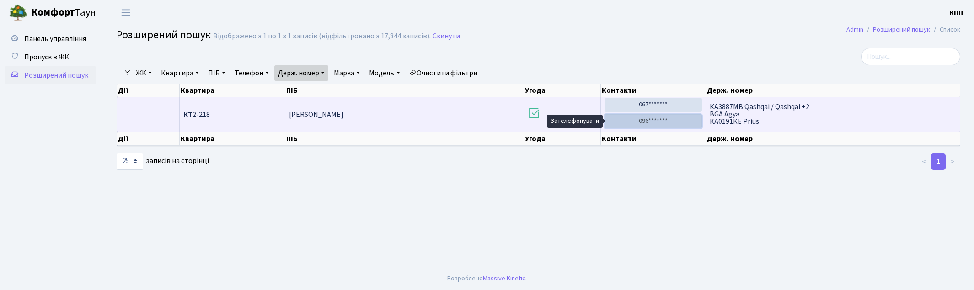
click at [649, 119] on link "096*******" at bounding box center [652, 121] width 97 height 14
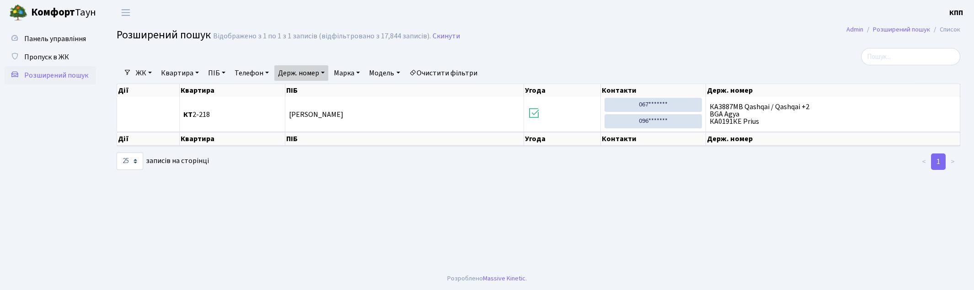
click at [312, 75] on link "Держ. номер" at bounding box center [301, 73] width 54 height 16
type input "B"
click at [52, 53] on span "Пропуск в ЖК" at bounding box center [46, 57] width 45 height 10
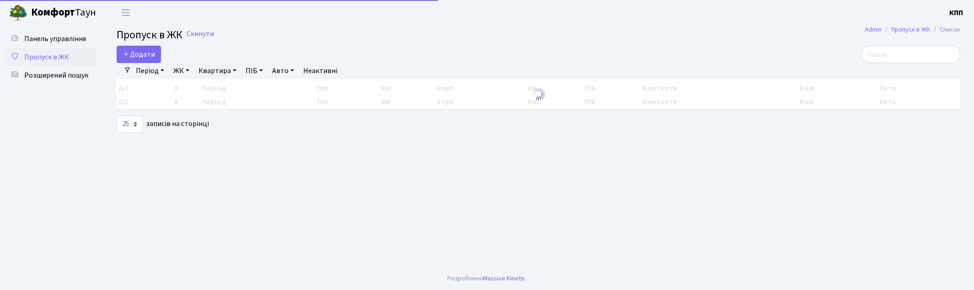
select select "25"
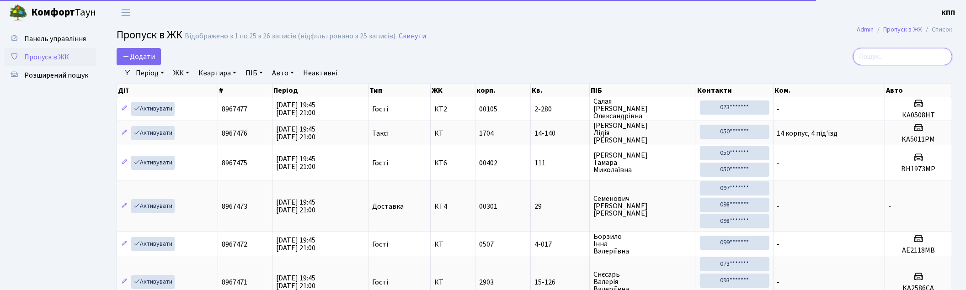
click at [912, 57] on input "search" at bounding box center [902, 56] width 99 height 17
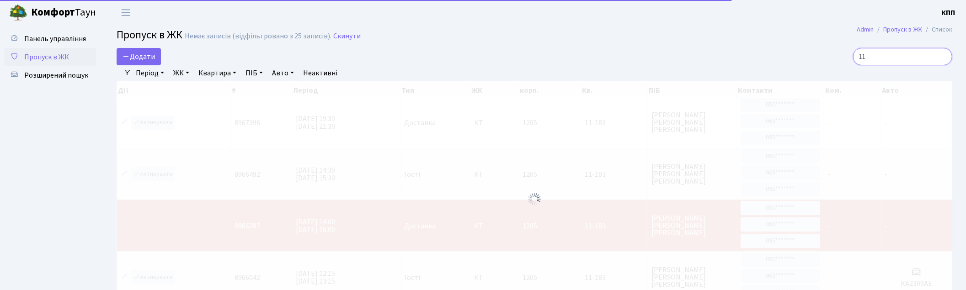
type input "1"
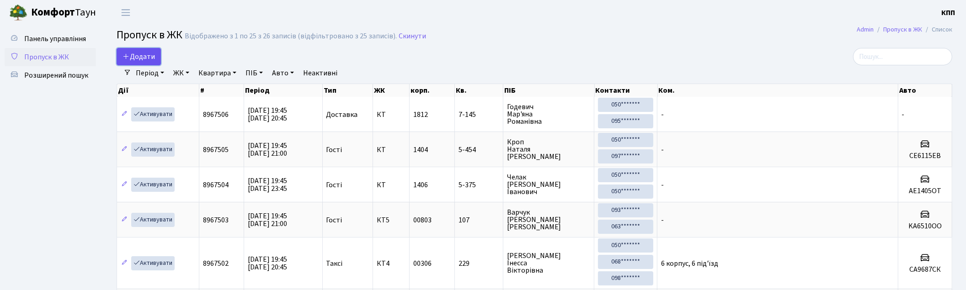
click at [131, 54] on span "Додати" at bounding box center [139, 57] width 32 height 10
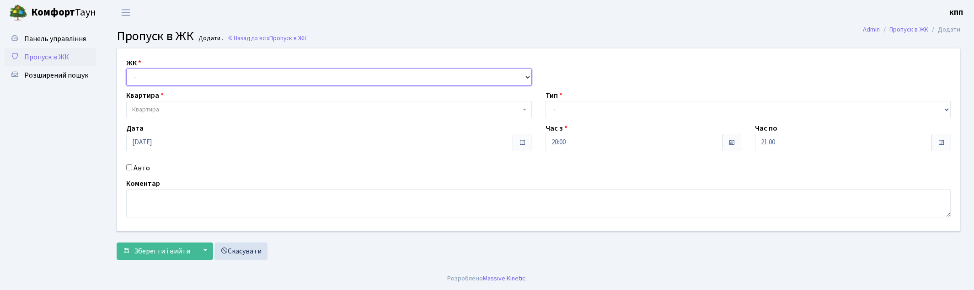
click at [148, 81] on select "- КТ, вул. Регенераторна, 4 КТ2, просп. [STREET_ADDRESS] [STREET_ADDRESS] [PERS…" at bounding box center [329, 77] width 406 height 17
select select "271"
click at [126, 69] on select "- КТ, вул. Регенераторна, 4 КТ2, просп. Соборності, 17 КТ3, вул. Березнева, 16 …" at bounding box center [329, 77] width 406 height 17
select select
click at [138, 169] on label "Авто" at bounding box center [142, 168] width 16 height 11
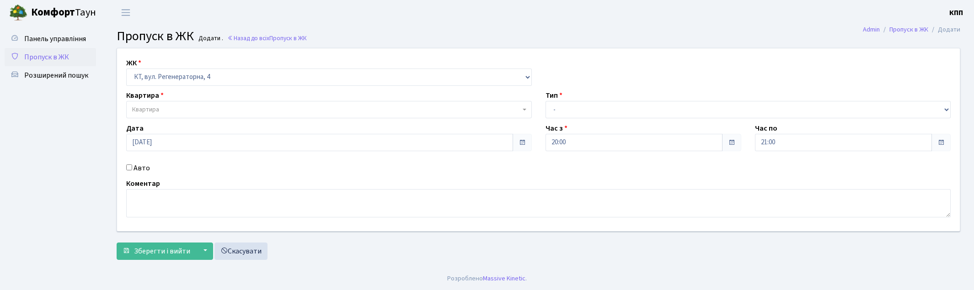
click at [132, 169] on input "Авто" at bounding box center [129, 168] width 6 height 6
checkbox input "true"
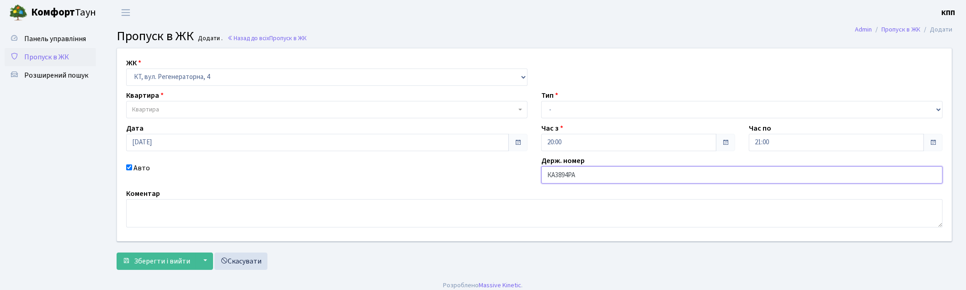
type input "КА3894РА"
click at [148, 109] on span "Квартира" at bounding box center [145, 109] width 27 height 9
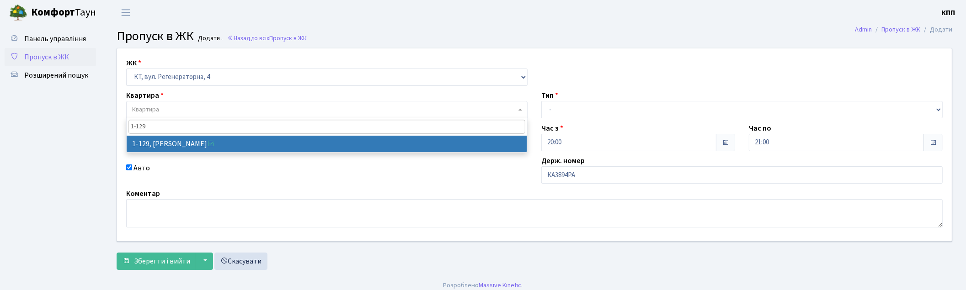
type input "1-129"
select select "129"
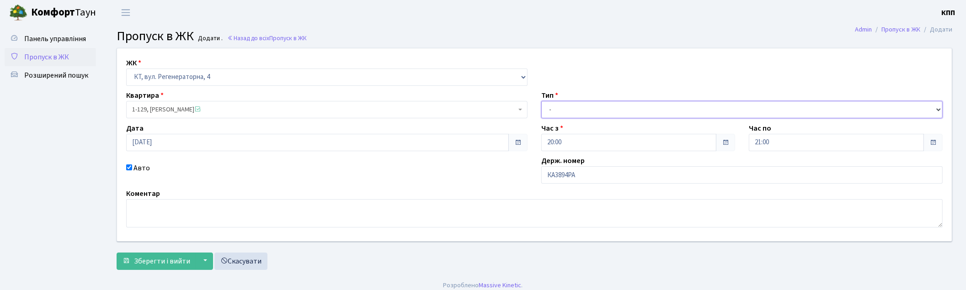
click at [579, 111] on select "- Доставка Таксі Гості Сервіс" at bounding box center [741, 109] width 401 height 17
select select "3"
click at [541, 101] on select "- Доставка Таксі Гості Сервіс" at bounding box center [741, 109] width 401 height 17
click at [147, 258] on span "Зберегти і вийти" at bounding box center [162, 262] width 56 height 10
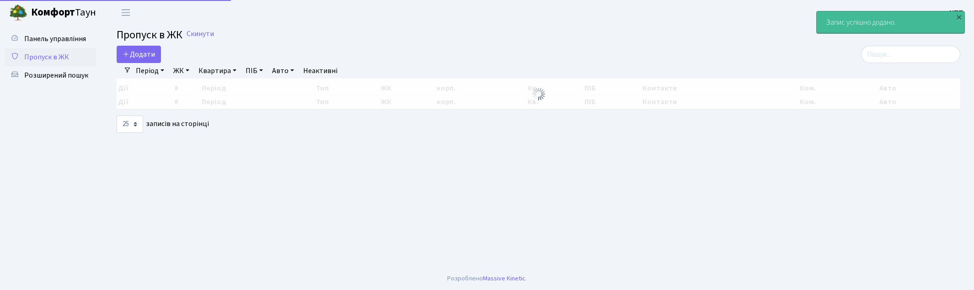
select select "25"
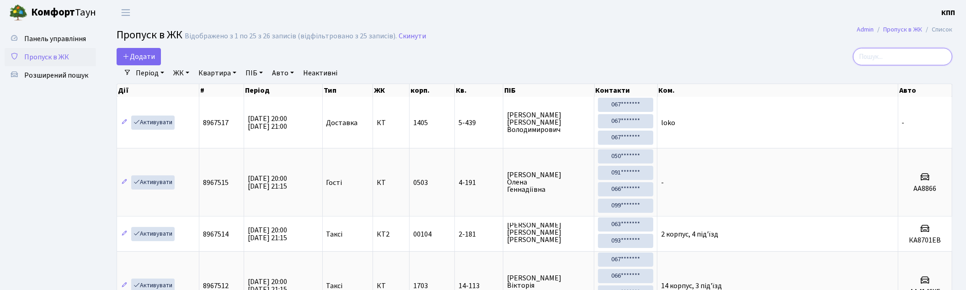
click at [881, 60] on input "search" at bounding box center [902, 56] width 99 height 17
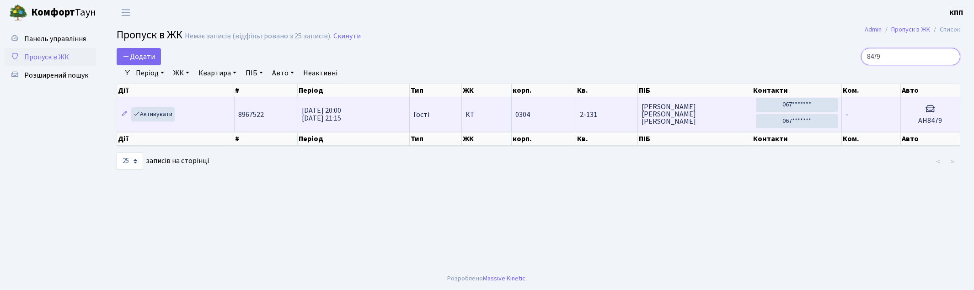
type input "8479"
click at [704, 110] on span "Цимбалюк Олексій Анатолійович" at bounding box center [694, 114] width 107 height 22
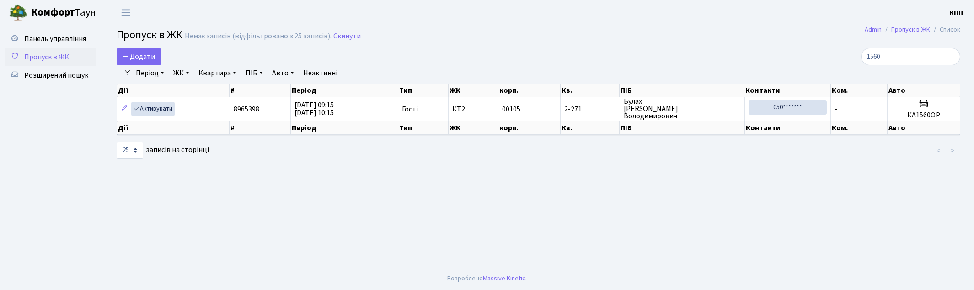
select select "25"
click at [44, 30] on link "Панель управління" at bounding box center [50, 39] width 91 height 18
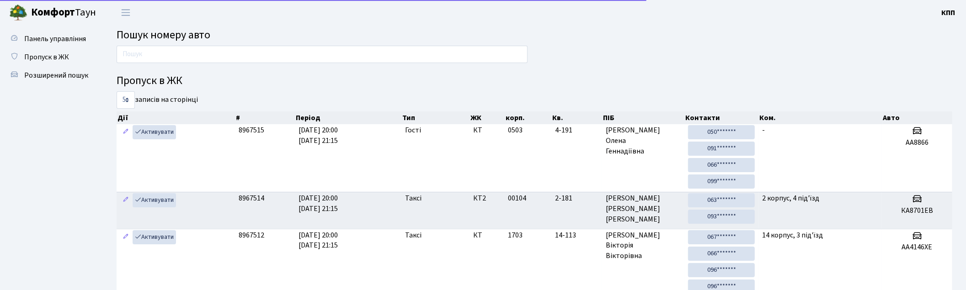
click at [170, 67] on div "Пропуск в ЖК 5 10 25 50 записів на сторінці Дії # Період Тип ЖК корп. Кв. ПІБ К…" at bounding box center [535, 257] width 850 height 423
click at [173, 58] on input "text" at bounding box center [322, 54] width 411 height 17
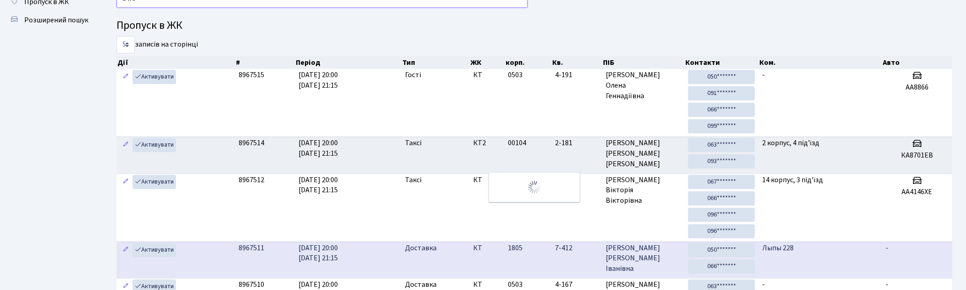
scroll to position [23, 0]
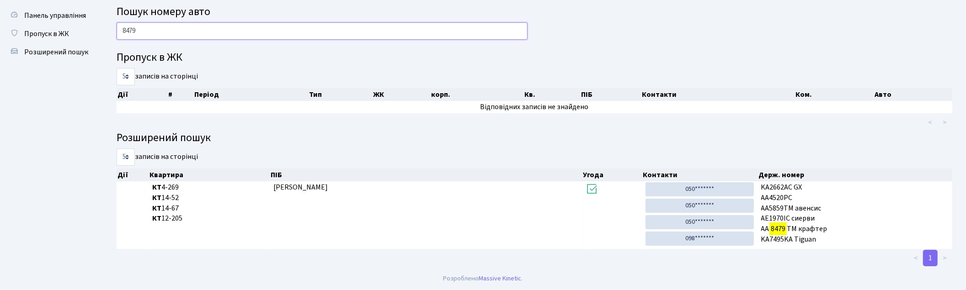
type input "8479"
drag, startPoint x: 139, startPoint y: 35, endPoint x: 86, endPoint y: 37, distance: 53.1
click at [86, 37] on div "Панель управління Пропуск в ЖК Розширений пошук Пошук номеру авто 8479 Пропуск …" at bounding box center [483, 135] width 966 height 266
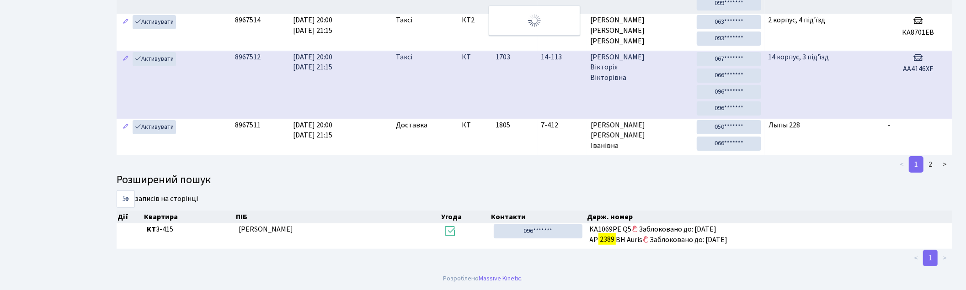
scroll to position [0, 0]
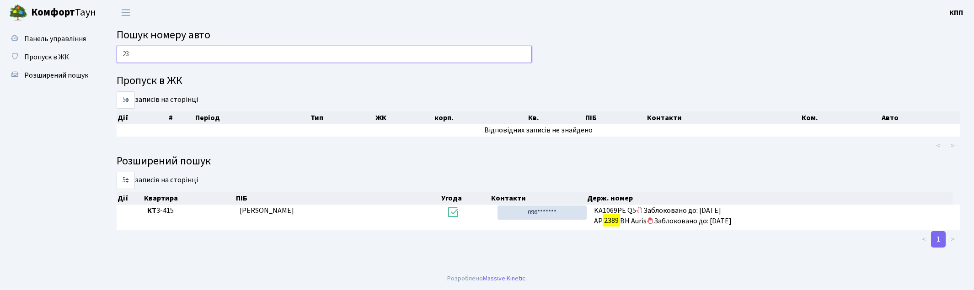
type input "2"
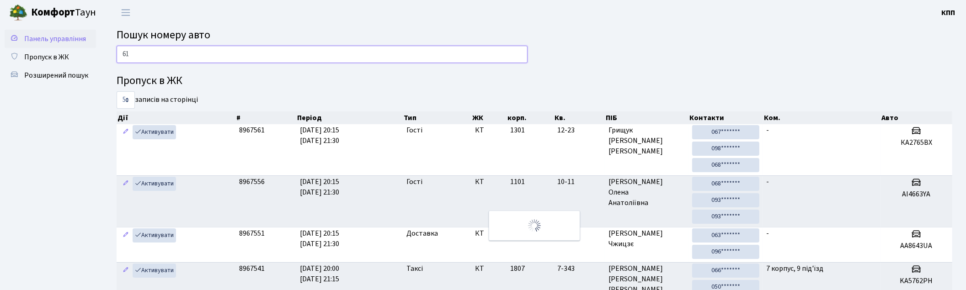
type input "6"
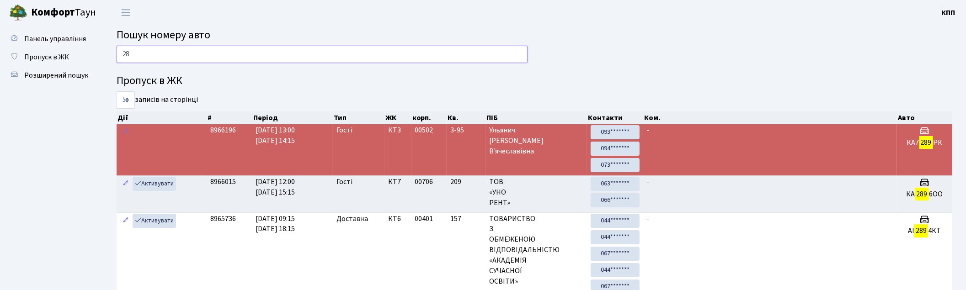
type input "2"
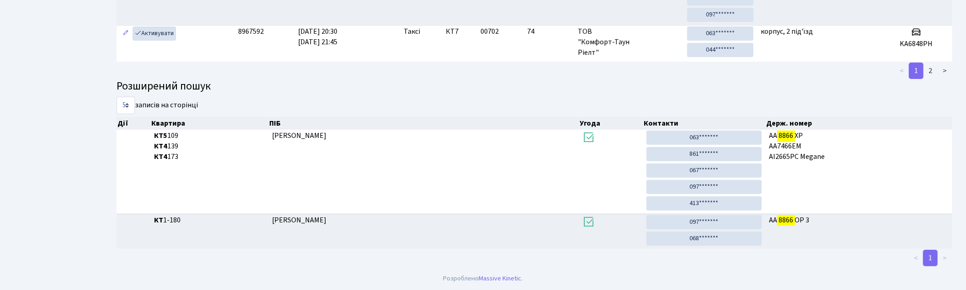
scroll to position [131, 0]
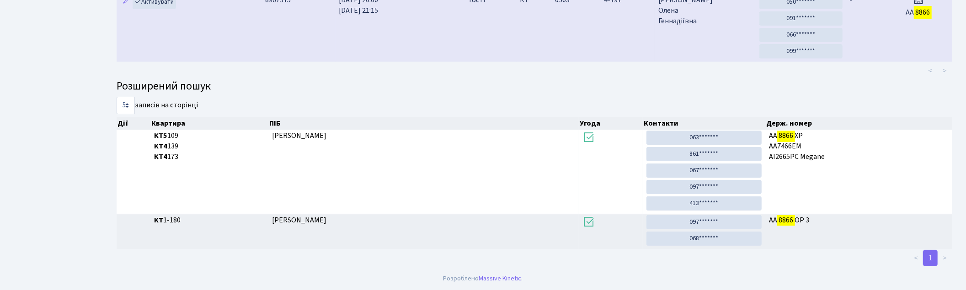
type input "8866"
click at [567, 43] on td "0503" at bounding box center [575, 28] width 49 height 68
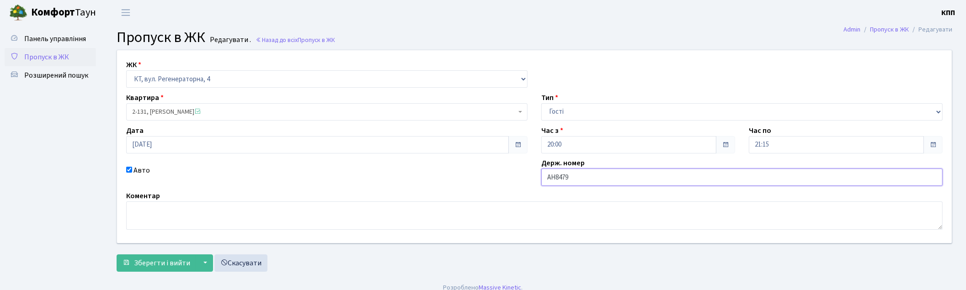
click at [556, 176] on input "АН8479" at bounding box center [741, 177] width 401 height 17
click at [579, 184] on input "А8479" at bounding box center [741, 177] width 401 height 17
click at [550, 179] on input "А8479" at bounding box center [741, 177] width 401 height 17
click at [582, 180] on input "АА8479" at bounding box center [741, 177] width 401 height 17
type input "АА8479ХІ"
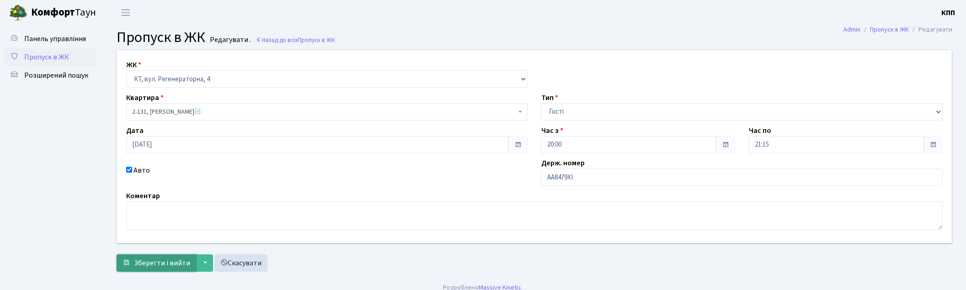
click at [163, 258] on span "Зберегти і вийти" at bounding box center [162, 263] width 56 height 10
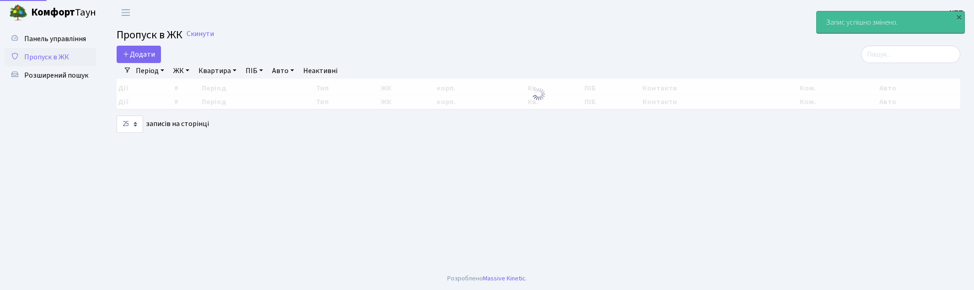
select select "25"
click at [886, 53] on input "search" at bounding box center [910, 54] width 99 height 17
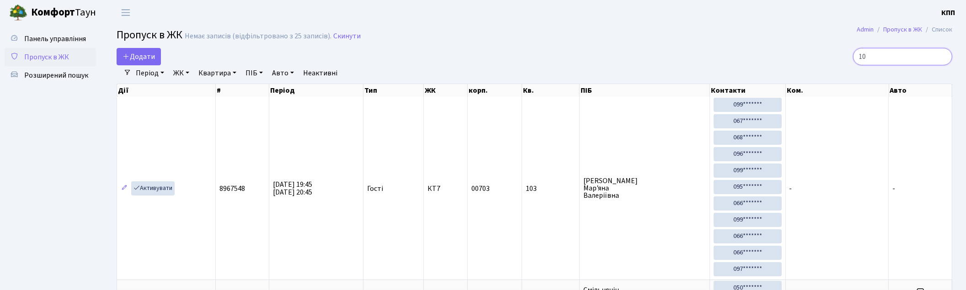
type input "1"
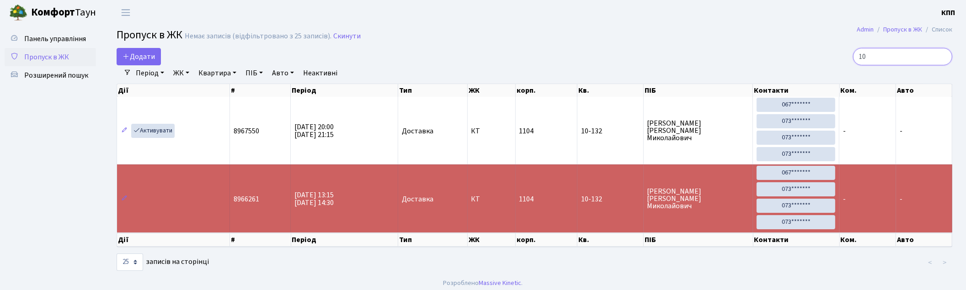
type input "1"
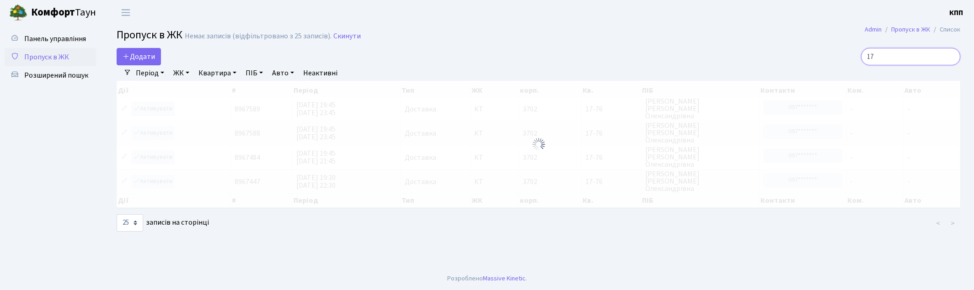
type input "1"
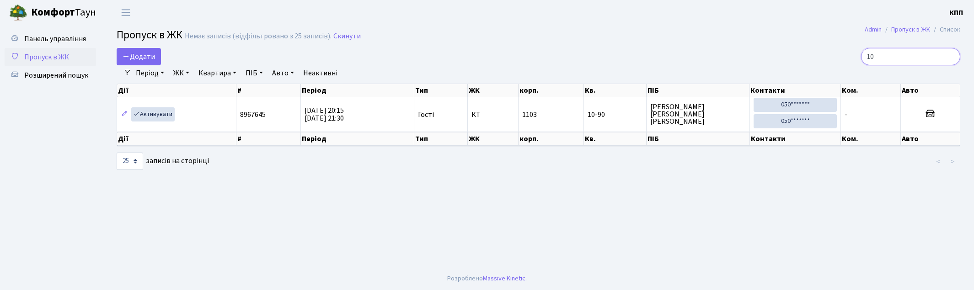
type input "1"
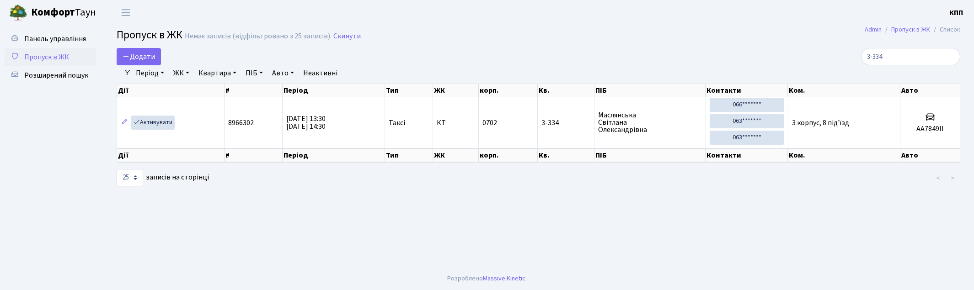
select select "25"
click at [56, 76] on span "Розширений пошук" at bounding box center [56, 75] width 64 height 10
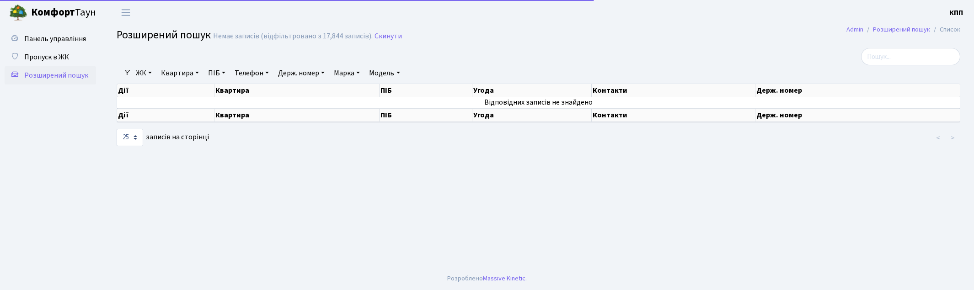
select select "25"
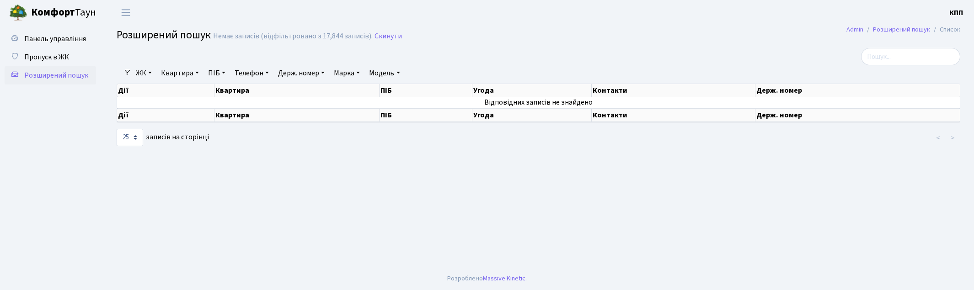
click at [158, 70] on ul "ЖК - КТ, вул. Регенераторна, 4 КТ2, просп. Соборності, 17 КТ3, вул. Березнева, …" at bounding box center [306, 73] width 351 height 16
click at [203, 74] on link "Квартира" at bounding box center [179, 73] width 45 height 16
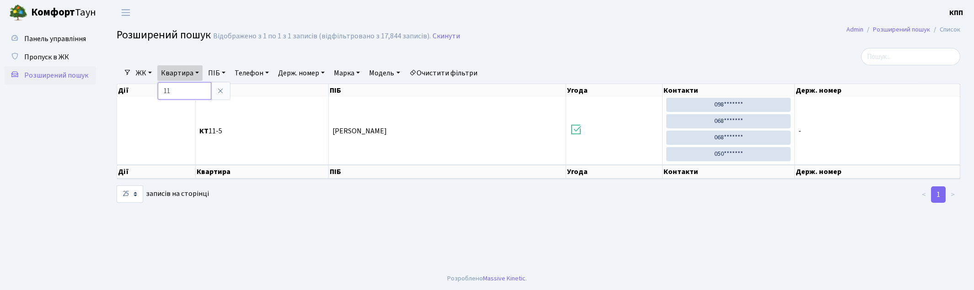
type input "1"
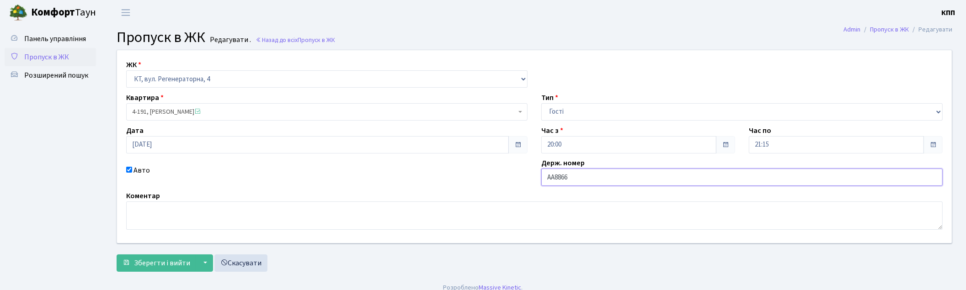
click at [647, 176] on input "АА8866" at bounding box center [741, 177] width 401 height 17
type input "АА8866ЕО"
click at [136, 260] on span "Зберегти і вийти" at bounding box center [162, 263] width 56 height 10
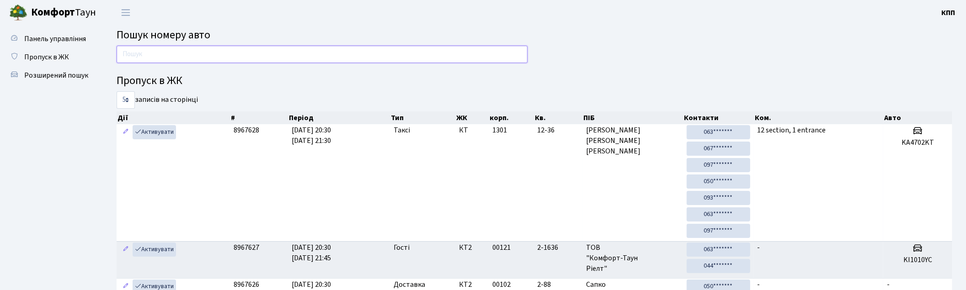
click at [194, 48] on input "text" at bounding box center [322, 54] width 411 height 17
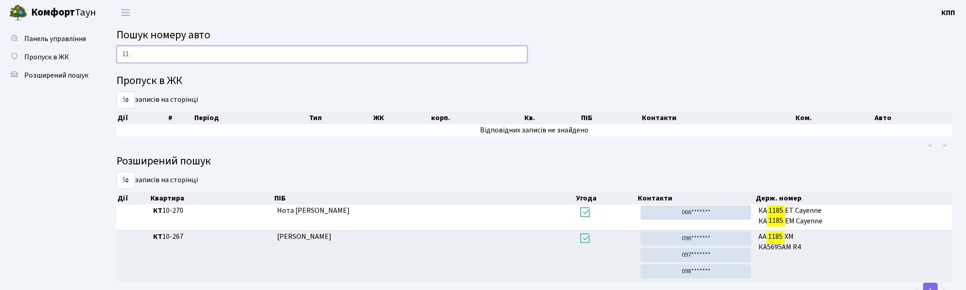
type input "1"
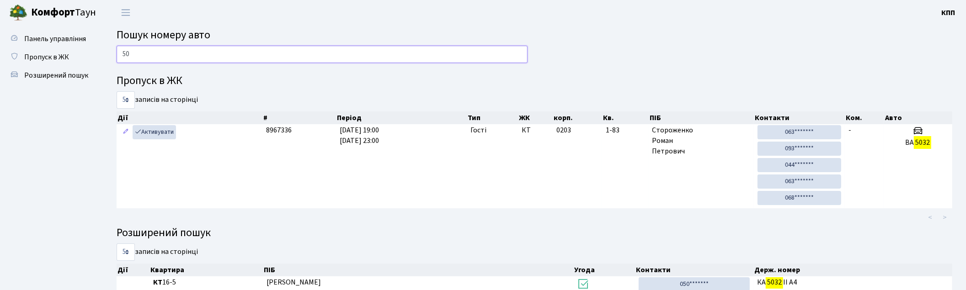
type input "5"
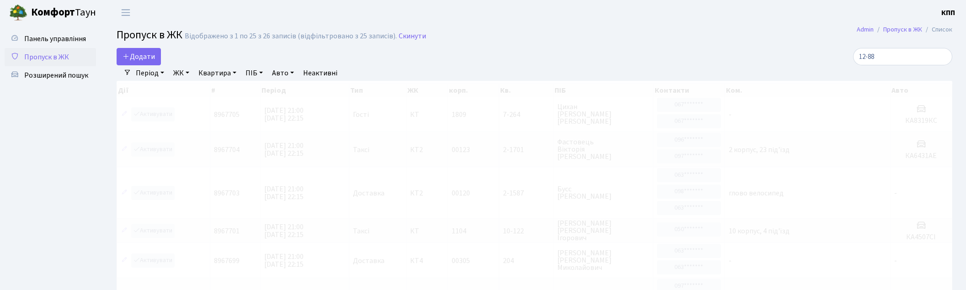
select select "25"
type input "12-88"
click at [147, 57] on span "Додати" at bounding box center [139, 57] width 32 height 10
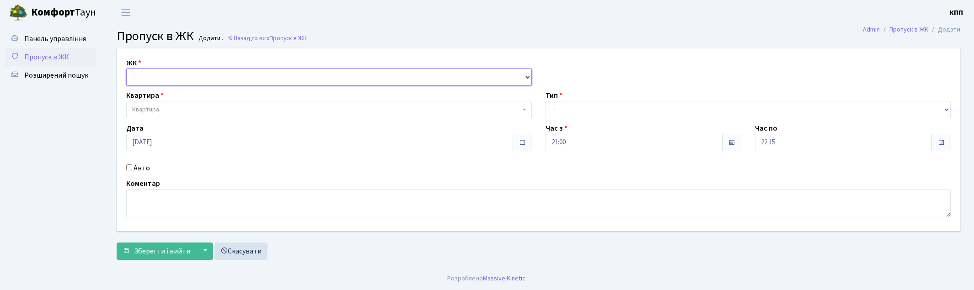
click at [178, 83] on select "- КТ, вул. Регенераторна, 4 КТ2, просп. [STREET_ADDRESS] [STREET_ADDRESS] [PERS…" at bounding box center [329, 77] width 406 height 17
select select "271"
click at [126, 69] on select "- КТ, вул. Регенераторна, 4 КТ2, просп. [STREET_ADDRESS] [STREET_ADDRESS] [PERS…" at bounding box center [329, 77] width 406 height 17
select select
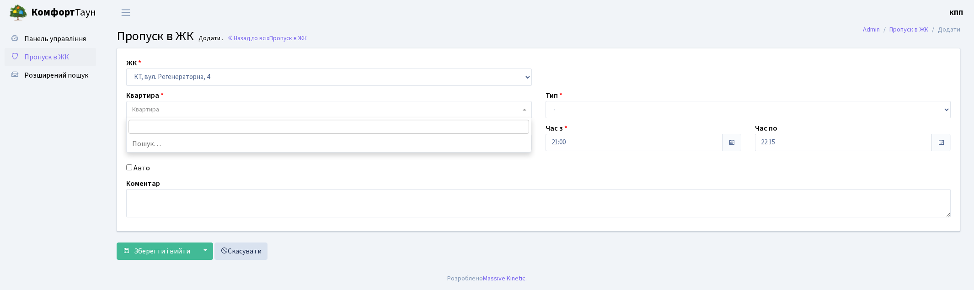
click at [185, 102] on span "Квартира" at bounding box center [329, 109] width 406 height 17
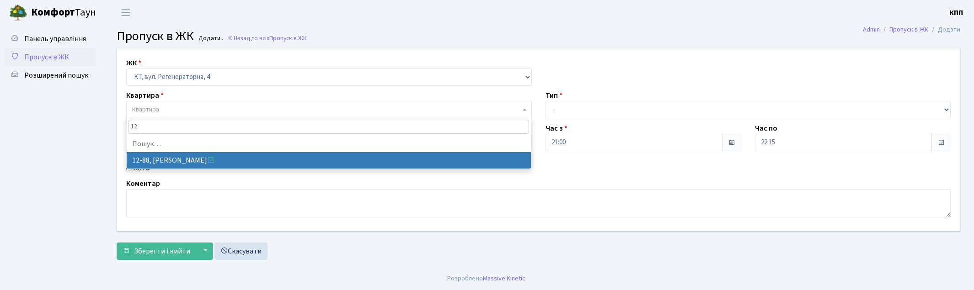
type input "1"
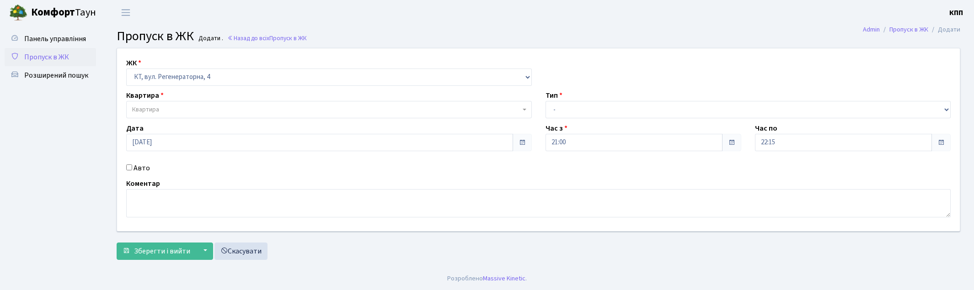
click at [48, 62] on span "Пропуск в ЖК" at bounding box center [46, 57] width 45 height 10
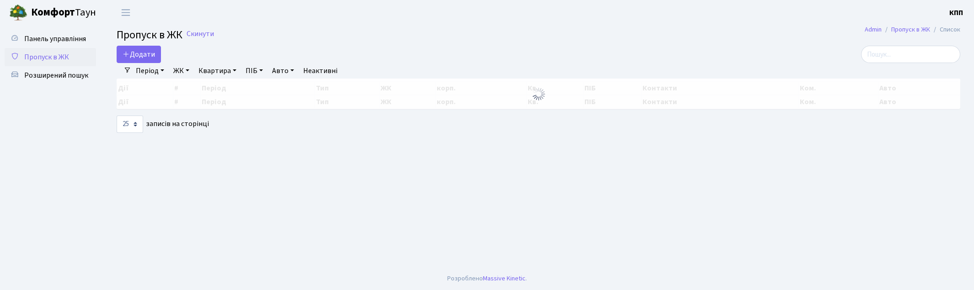
select select "25"
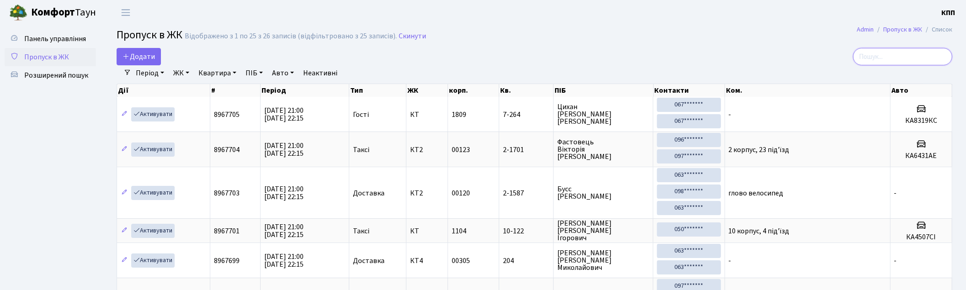
click at [893, 60] on input "search" at bounding box center [902, 56] width 99 height 17
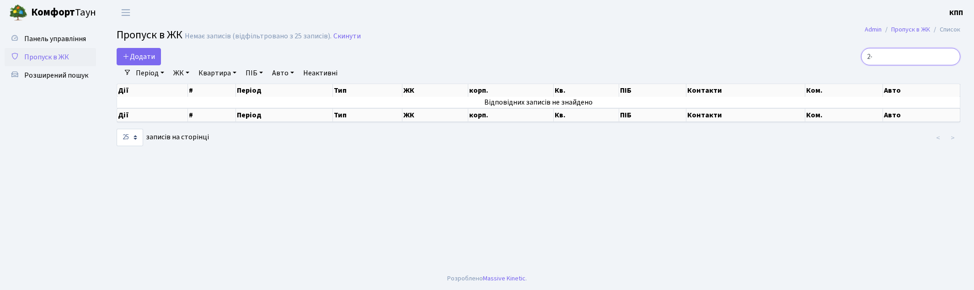
type input "2"
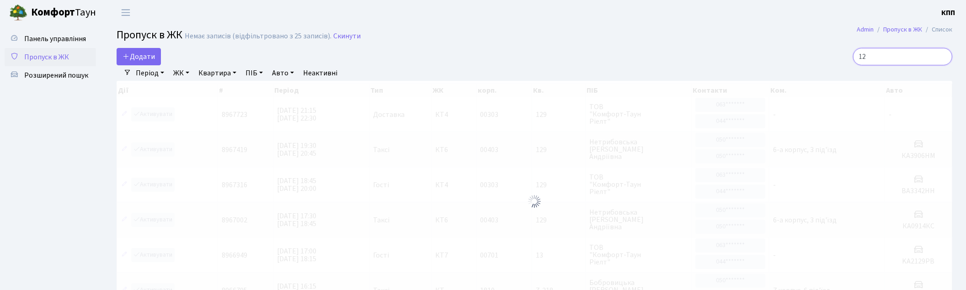
type input "1"
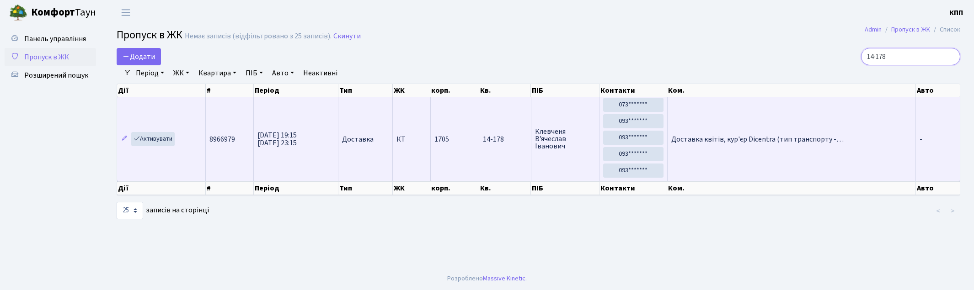
type input "14-178"
click at [770, 139] on span "Доставка квітів, кур'єр Dicentra (тип транспорту -…" at bounding box center [757, 139] width 172 height 10
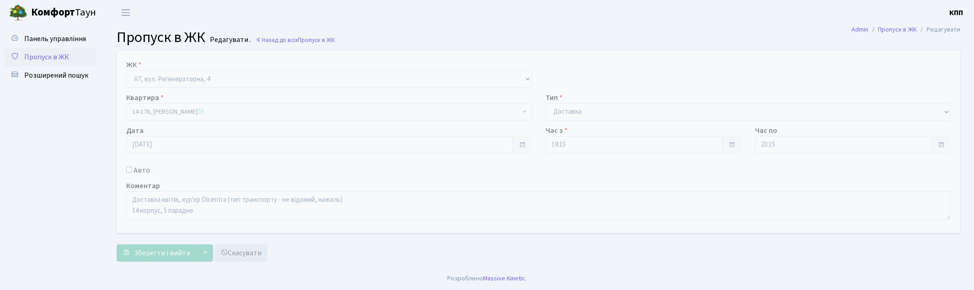
click at [60, 58] on span "Пропуск в ЖК" at bounding box center [46, 57] width 45 height 10
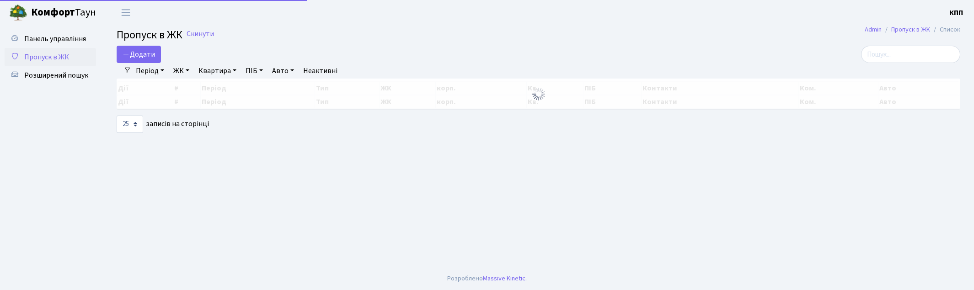
select select "25"
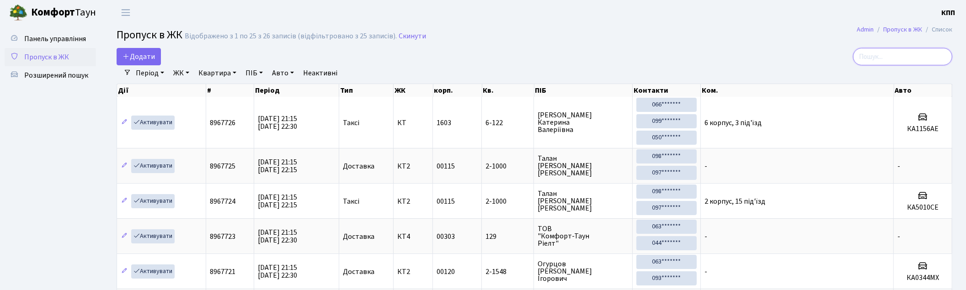
click at [878, 52] on input "search" at bounding box center [902, 56] width 99 height 17
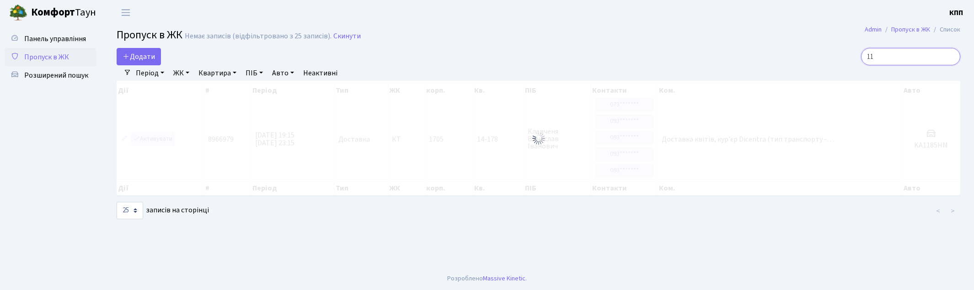
type input "1"
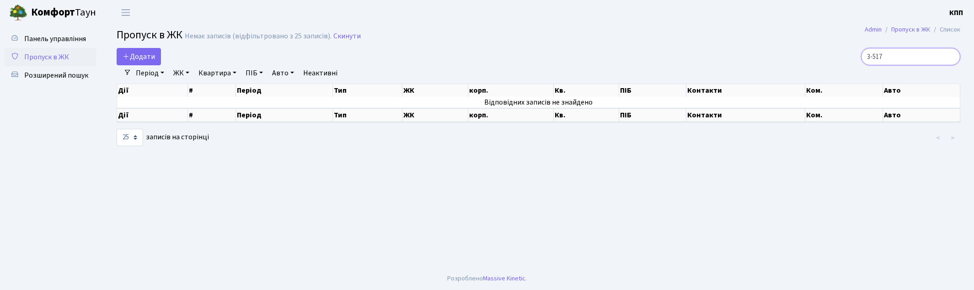
click at [881, 57] on input "3-517" at bounding box center [910, 56] width 99 height 17
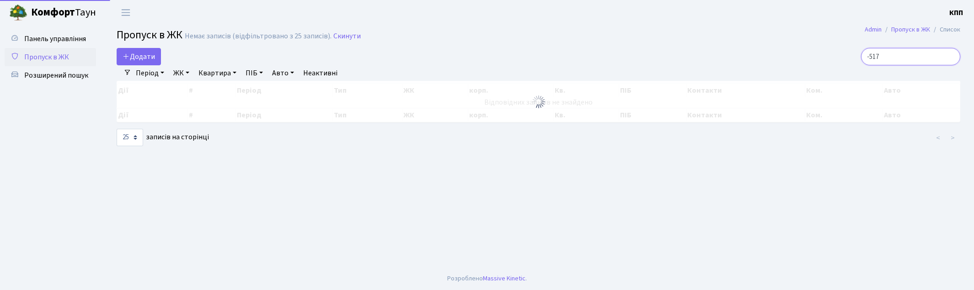
type input "2-517"
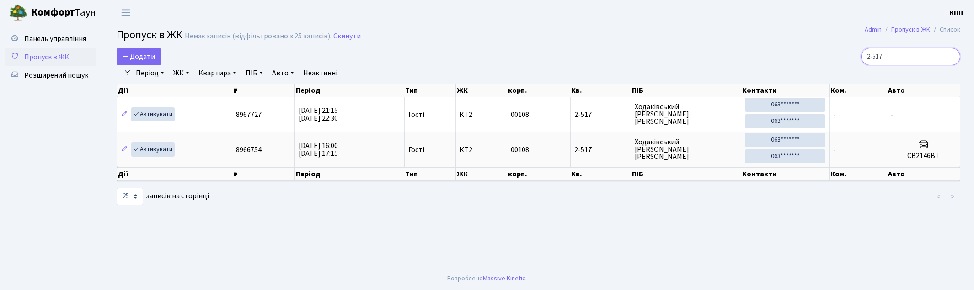
click at [950, 57] on input "2-517" at bounding box center [910, 56] width 99 height 17
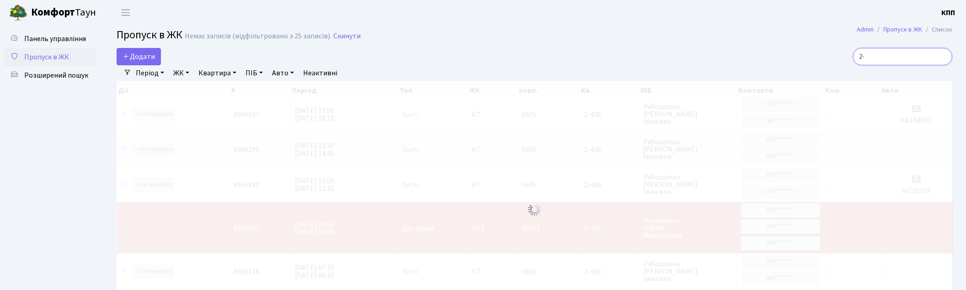
type input "2"
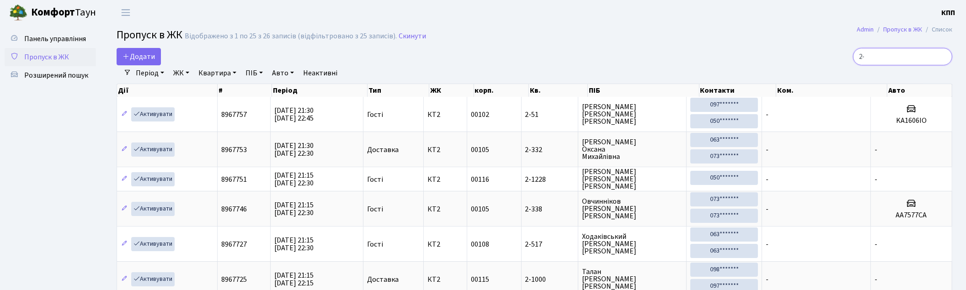
type input "2"
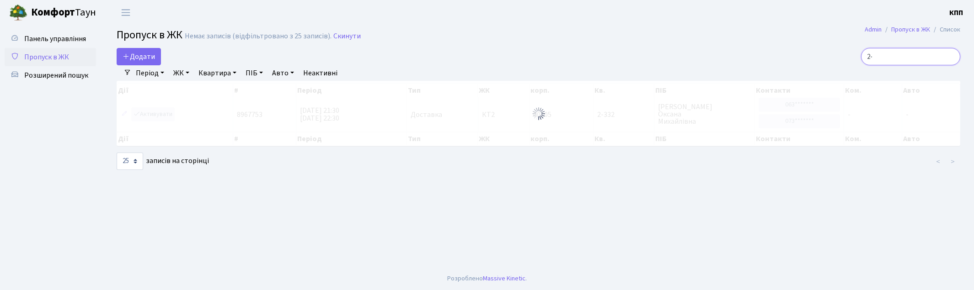
type input "2"
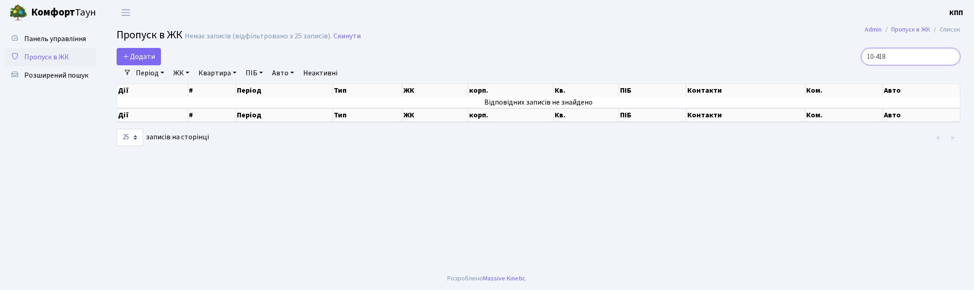
click at [885, 56] on input "10-418" at bounding box center [910, 56] width 99 height 17
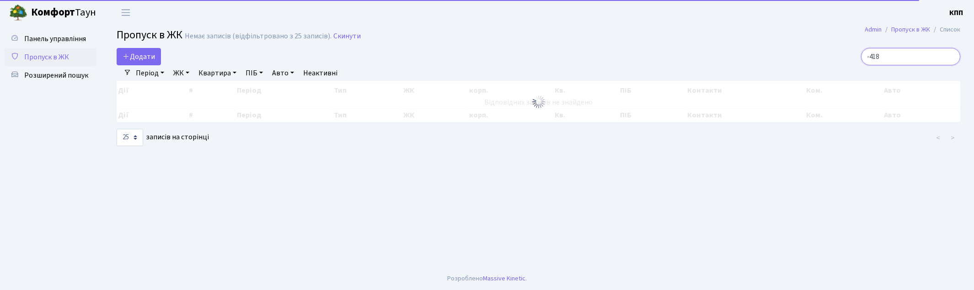
type input "3-418"
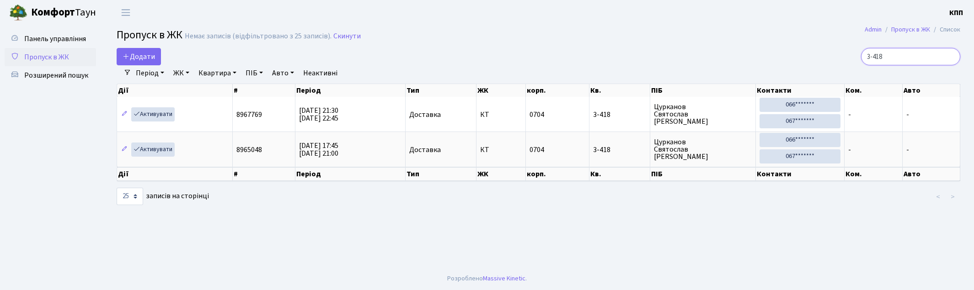
click at [948, 54] on input "3-418" at bounding box center [910, 56] width 99 height 17
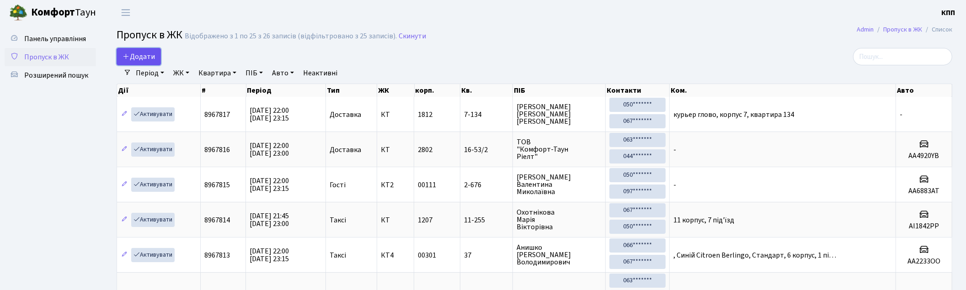
click at [126, 57] on icon at bounding box center [126, 56] width 7 height 7
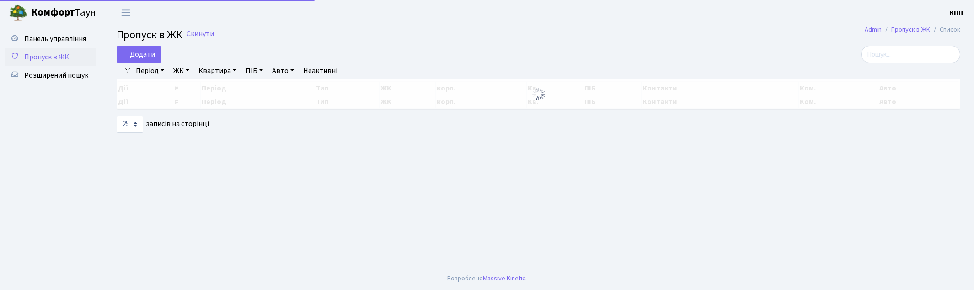
select select "25"
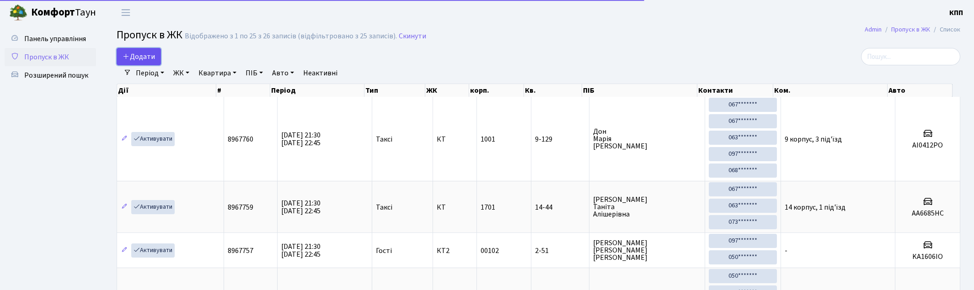
click at [149, 55] on span "Додати" at bounding box center [139, 57] width 32 height 10
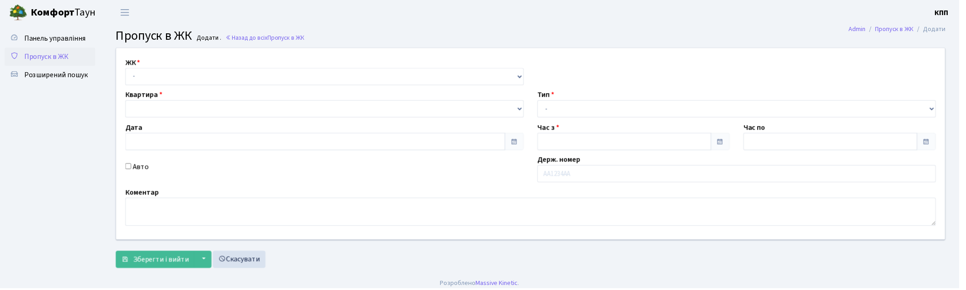
type input "[DATE]"
type input "21:30"
type input "22:30"
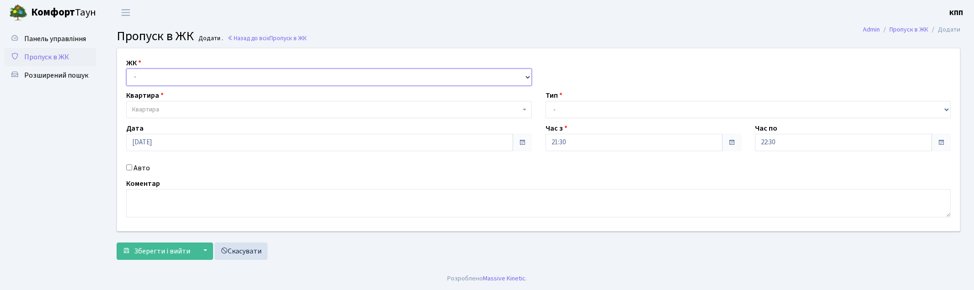
click at [189, 81] on select "- КТ, вул. Регенераторна, 4 КТ2, просп. Соборності, 17 КТ3, вул. Березнева, 16 …" at bounding box center [329, 77] width 406 height 17
select select "271"
click at [126, 69] on select "- КТ, вул. Регенераторна, 4 КТ2, просп. [STREET_ADDRESS] [STREET_ADDRESS] [PERS…" at bounding box center [329, 77] width 406 height 17
select select
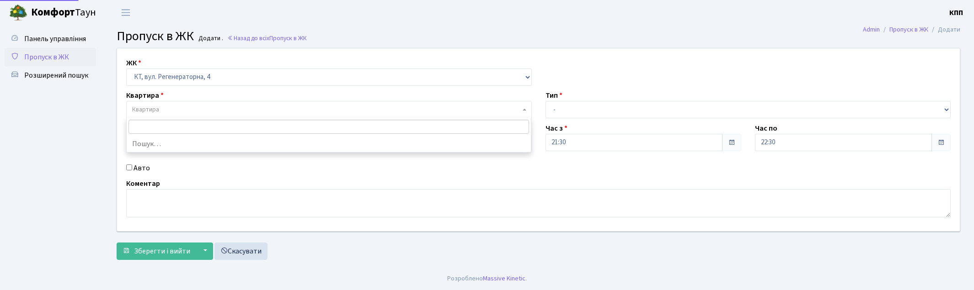
click at [188, 112] on span "Квартира" at bounding box center [326, 109] width 388 height 9
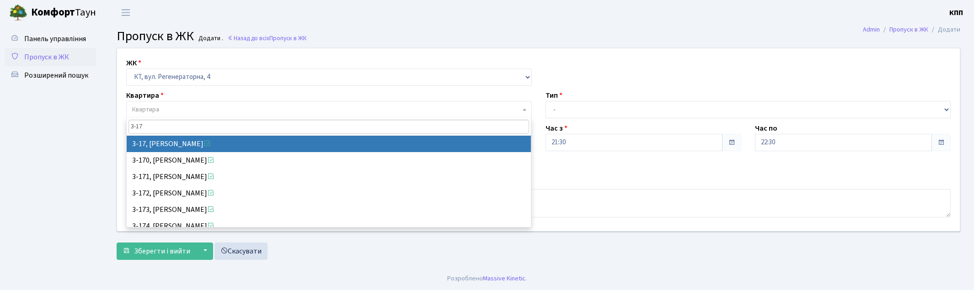
type input "3-17"
select select "988"
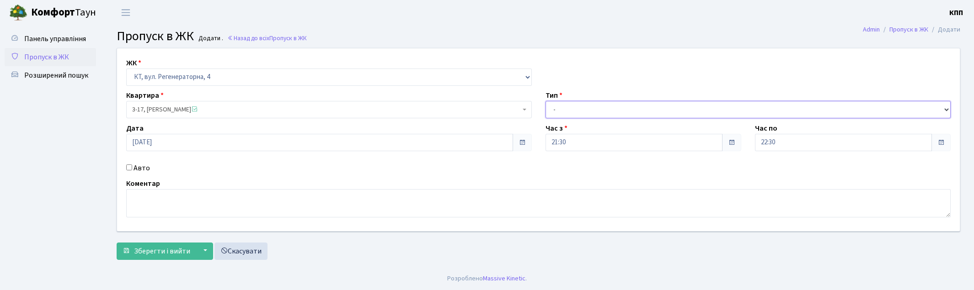
click at [561, 115] on select "- Доставка Таксі Гості Сервіс" at bounding box center [748, 109] width 406 height 17
select select "1"
click at [545, 101] on select "- Доставка Таксі Гості Сервіс" at bounding box center [748, 109] width 406 height 17
click at [151, 252] on span "Зберегти і вийти" at bounding box center [162, 251] width 56 height 10
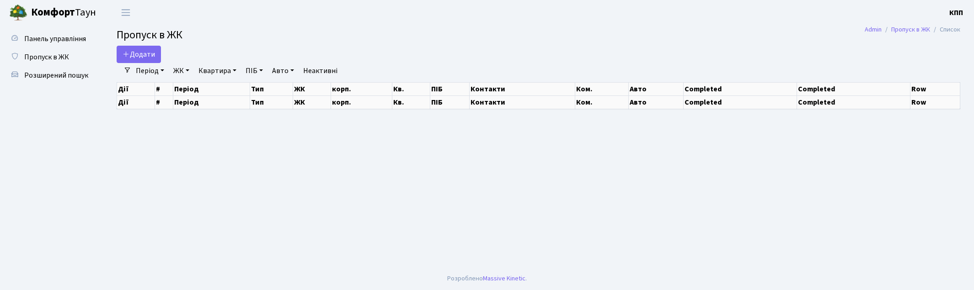
select select "25"
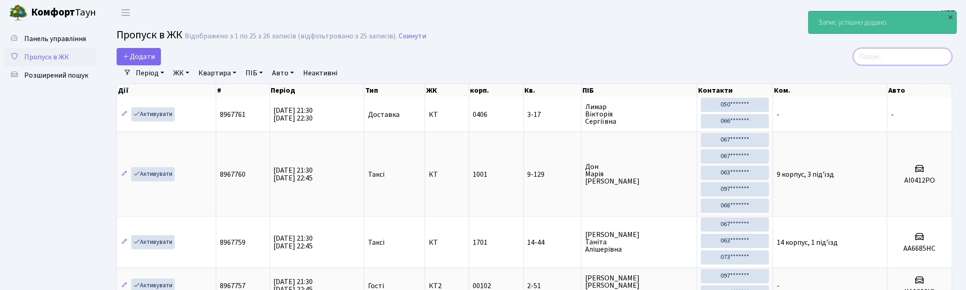
click at [948, 54] on input "search" at bounding box center [902, 56] width 99 height 17
click at [145, 57] on span "Додати" at bounding box center [139, 57] width 32 height 10
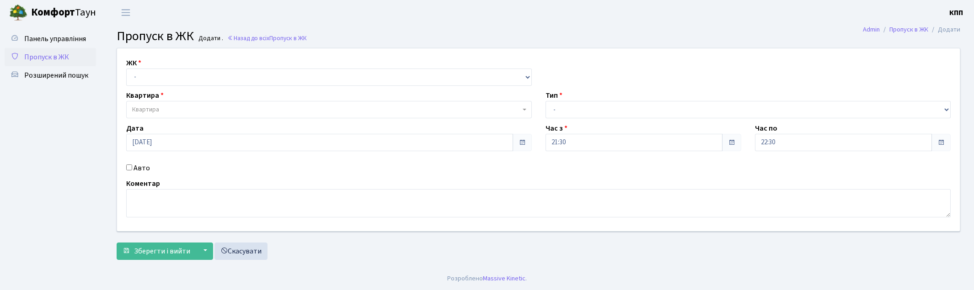
click at [199, 76] on select "- КТ, вул. Регенераторна, 4 КТ2, просп. [STREET_ADDRESS] [STREET_ADDRESS] [PERS…" at bounding box center [329, 77] width 406 height 17
select select "271"
click at [126, 69] on select "- КТ, вул. Регенераторна, 4 КТ2, просп. [STREET_ADDRESS] [STREET_ADDRESS] [PERS…" at bounding box center [329, 77] width 406 height 17
select select
click at [193, 112] on span "Квартира" at bounding box center [326, 109] width 388 height 9
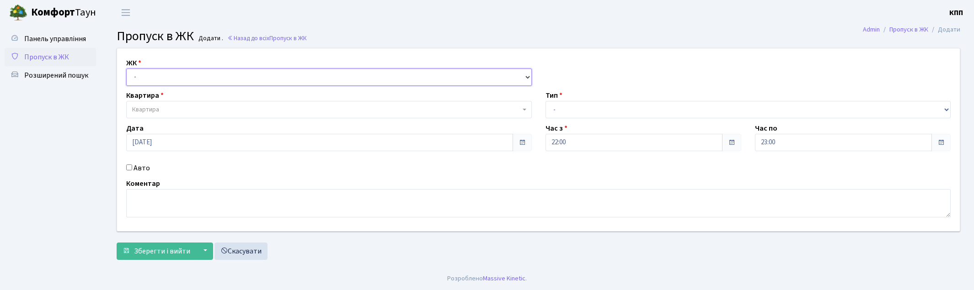
click at [148, 75] on select "- КТ, вул. Регенераторна, 4 КТ2, просп. [STREET_ADDRESS] [STREET_ADDRESS] [PERS…" at bounding box center [329, 77] width 406 height 17
select select "271"
click at [126, 69] on select "- КТ, вул. Регенераторна, 4 КТ2, просп. [STREET_ADDRESS] [STREET_ADDRESS] [PERS…" at bounding box center [329, 77] width 406 height 17
select select
click at [162, 107] on span "Квартира" at bounding box center [326, 109] width 388 height 9
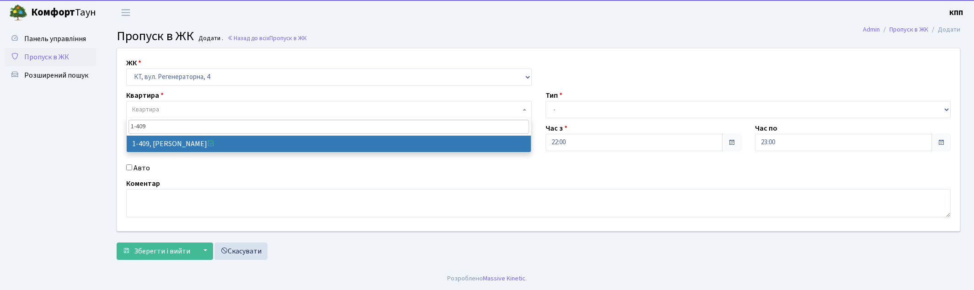
type input "1-409"
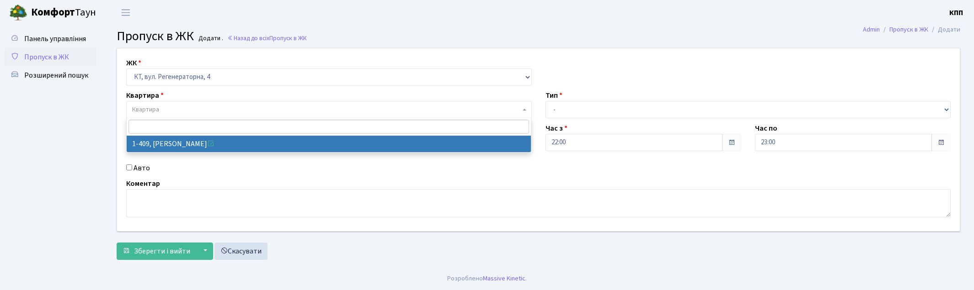
select select "460"
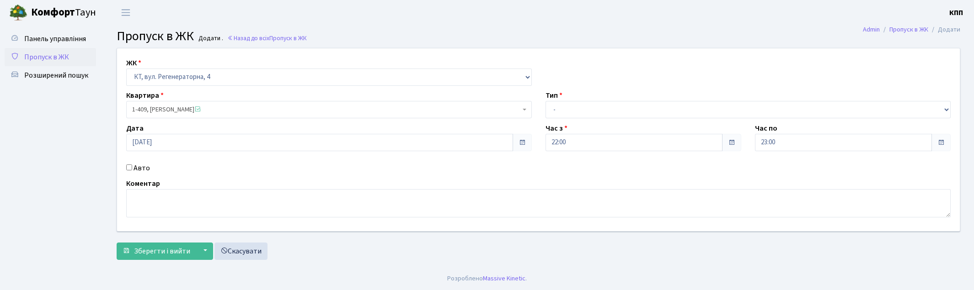
click at [149, 170] on div "Авто" at bounding box center [328, 168] width 419 height 11
click at [149, 168] on div "Авто" at bounding box center [328, 168] width 419 height 11
click at [146, 168] on label "Авто" at bounding box center [142, 168] width 16 height 11
click at [132, 168] on input "Авто" at bounding box center [129, 168] width 6 height 6
checkbox input "true"
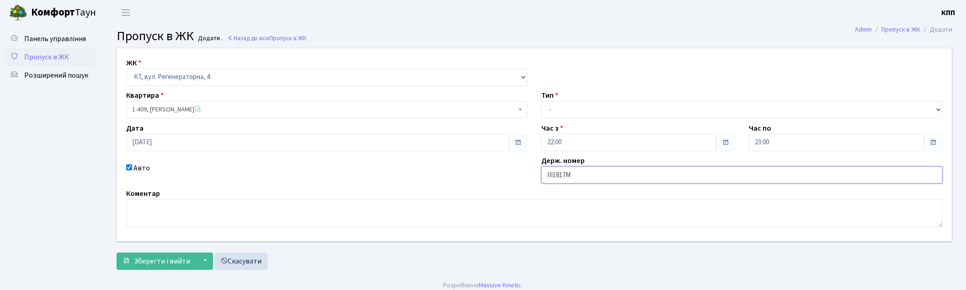
click at [551, 175] on input "ІІІ1817М" at bounding box center [741, 174] width 401 height 17
click at [583, 174] on input "ІІ1817М" at bounding box center [741, 174] width 401 height 17
type input "ІІ1817МІ"
click at [564, 104] on select "- Доставка Таксі Гості Сервіс" at bounding box center [741, 109] width 401 height 17
select select "3"
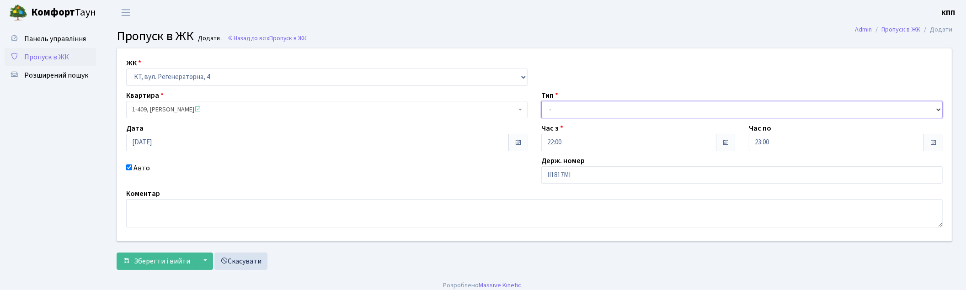
click at [541, 101] on select "- Доставка Таксі Гості Сервіс" at bounding box center [741, 109] width 401 height 17
click at [557, 176] on input "ІІ1817МІ" at bounding box center [741, 174] width 401 height 17
click at [565, 175] on input "ІІ1117МІ" at bounding box center [741, 174] width 401 height 17
type input "ІІ111МІ"
click at [169, 257] on span "Зберегти і вийти" at bounding box center [162, 262] width 56 height 10
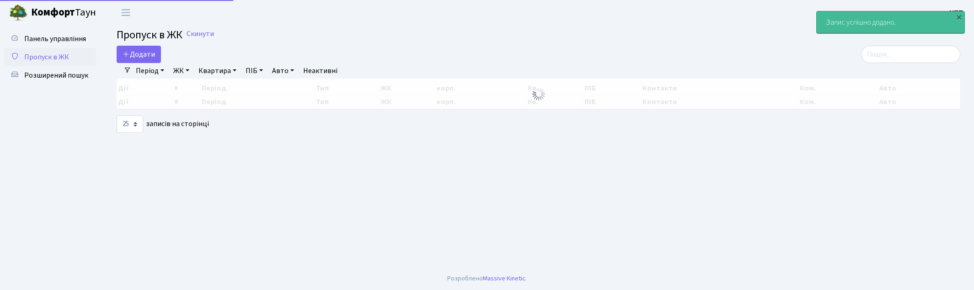
select select "25"
click at [892, 62] on input "search" at bounding box center [902, 54] width 99 height 17
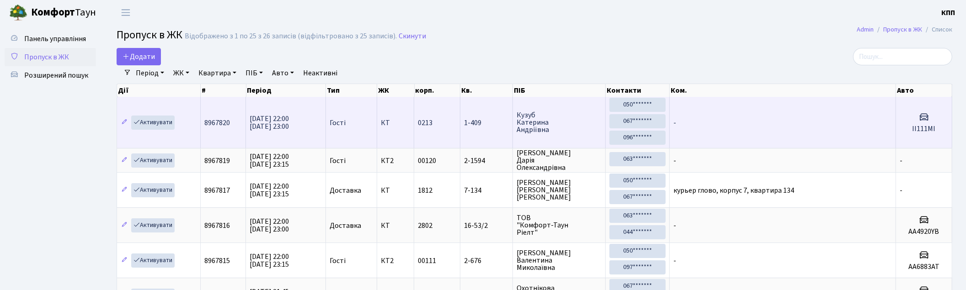
click at [837, 130] on td "-" at bounding box center [783, 122] width 226 height 51
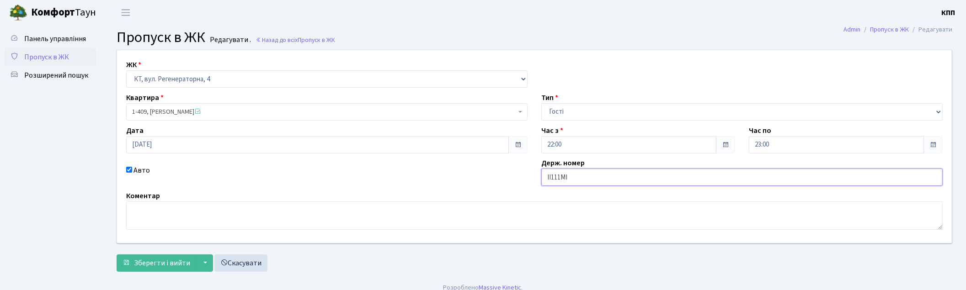
click at [561, 177] on input "ІІ111МІ" at bounding box center [741, 177] width 401 height 17
type input "ІІ1118МІ"
click at [161, 257] on button "Зберегти і вийти" at bounding box center [157, 263] width 80 height 17
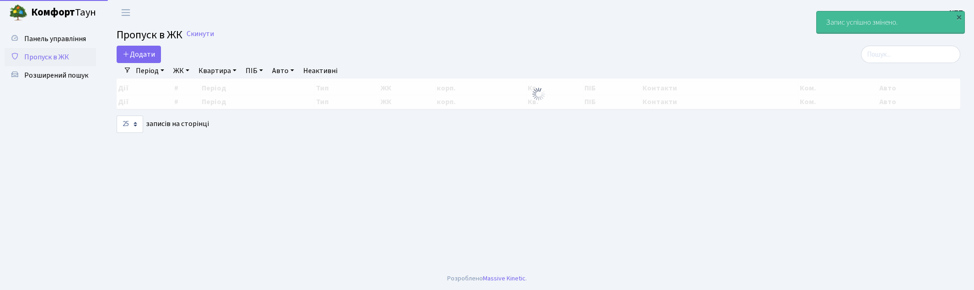
select select "25"
click at [889, 56] on input "search" at bounding box center [910, 54] width 99 height 17
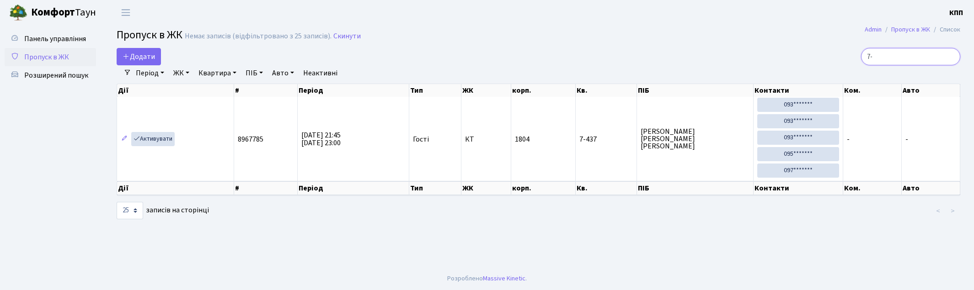
type input "7"
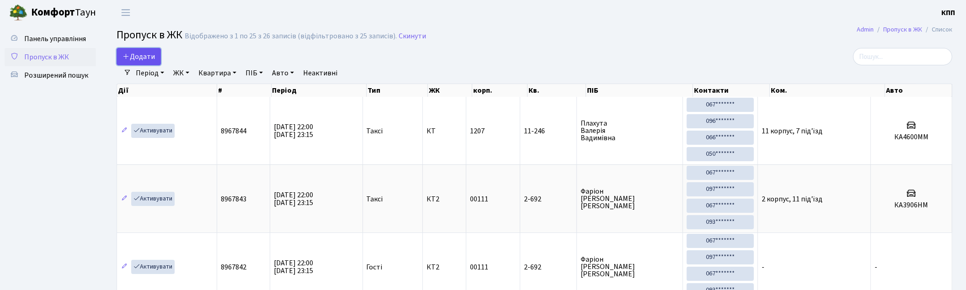
click at [148, 55] on span "Додати" at bounding box center [139, 57] width 32 height 10
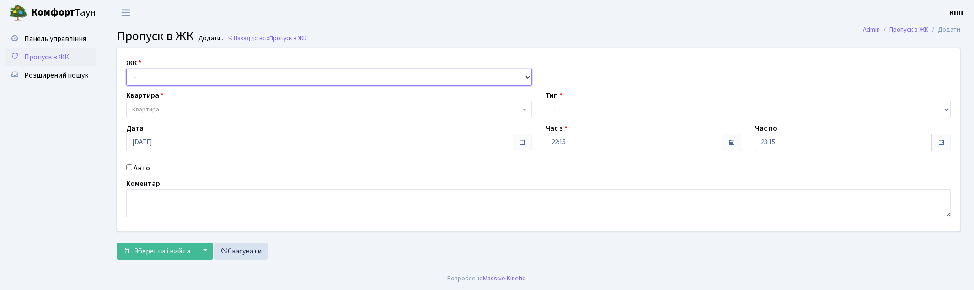
drag, startPoint x: 0, startPoint y: 0, endPoint x: 166, endPoint y: 80, distance: 183.6
click at [166, 75] on select "- КТ, вул. Регенераторна, 4 КТ2, просп. [STREET_ADDRESS] [STREET_ADDRESS] [PERS…" at bounding box center [329, 77] width 406 height 17
select select "271"
click at [126, 69] on select "- КТ, вул. Регенераторна, 4 КТ2, просп. [STREET_ADDRESS] [STREET_ADDRESS] [PERS…" at bounding box center [329, 77] width 406 height 17
select select
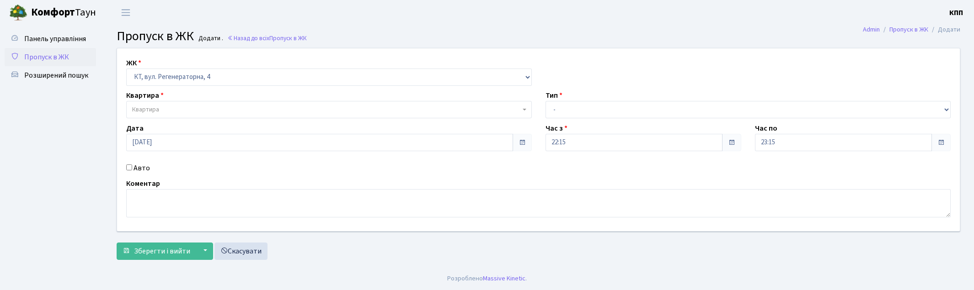
click at [182, 105] on span "Квартира" at bounding box center [326, 109] width 388 height 9
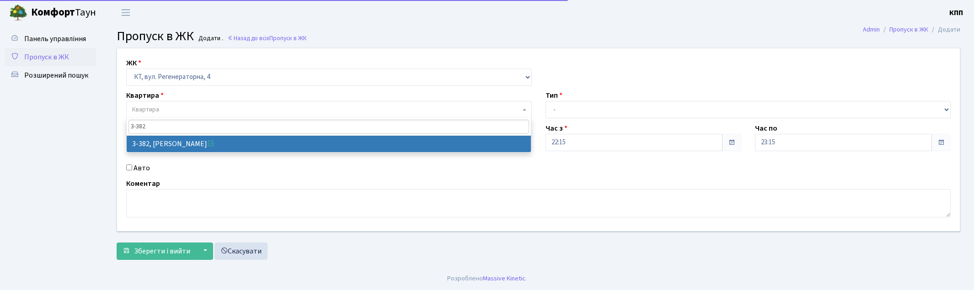
type input "3-382"
select select "1600"
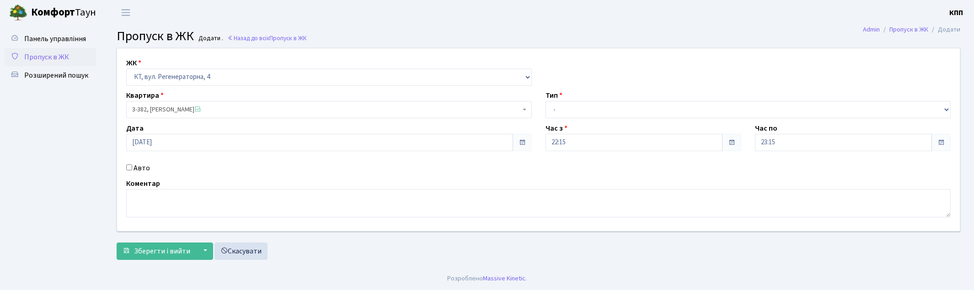
click at [145, 166] on label "Авто" at bounding box center [142, 168] width 16 height 11
click at [132, 166] on input "Авто" at bounding box center [129, 168] width 6 height 6
checkbox input "true"
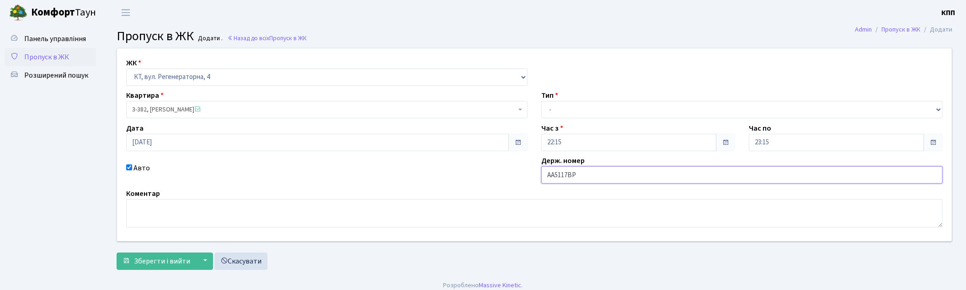
type input "АА5117ВР"
drag, startPoint x: 560, startPoint y: 107, endPoint x: 559, endPoint y: 113, distance: 6.4
click at [560, 107] on select "- Доставка Таксі Гості Сервіс" at bounding box center [741, 109] width 401 height 17
select select "2"
click at [541, 101] on select "- Доставка Таксі Гості Сервіс" at bounding box center [741, 109] width 401 height 17
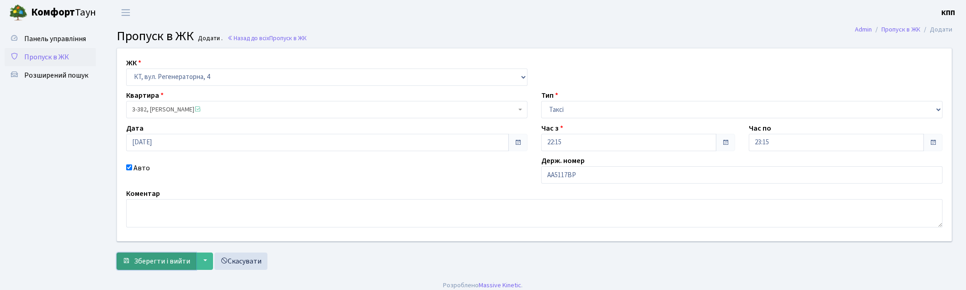
click at [171, 263] on span "Зберегти і вийти" at bounding box center [162, 262] width 56 height 10
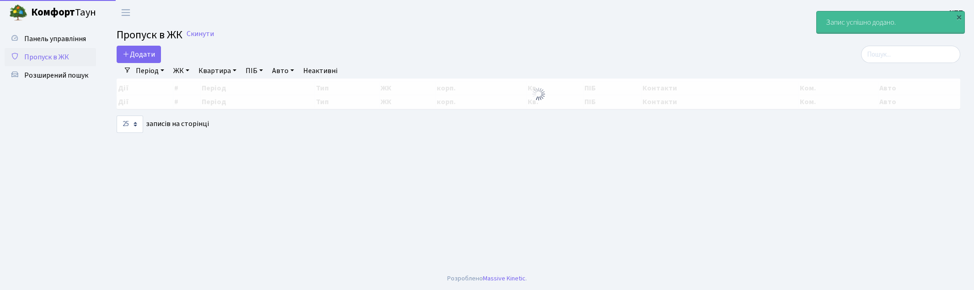
select select "25"
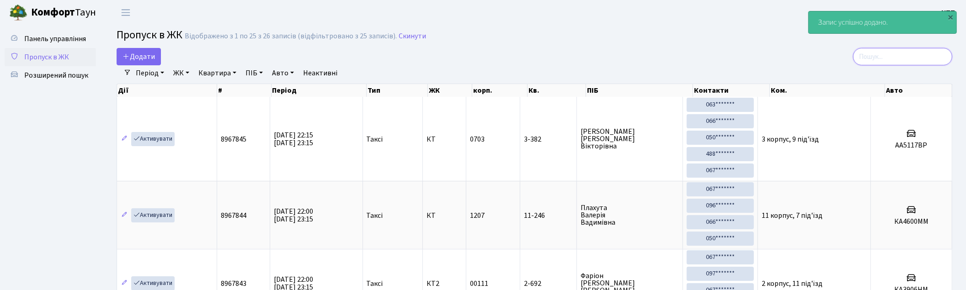
click at [903, 58] on input "search" at bounding box center [902, 56] width 99 height 17
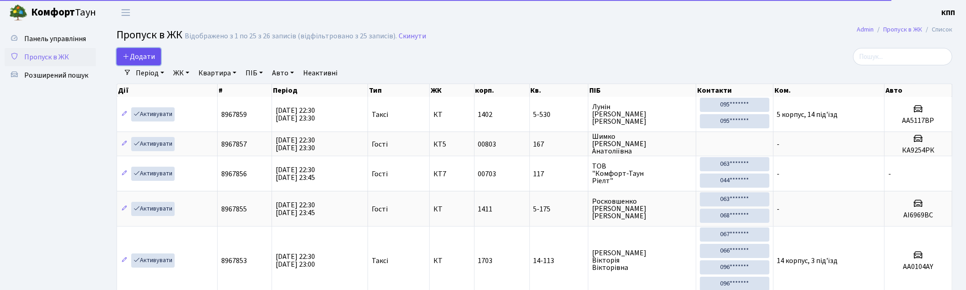
click at [137, 53] on span "Додати" at bounding box center [139, 57] width 32 height 10
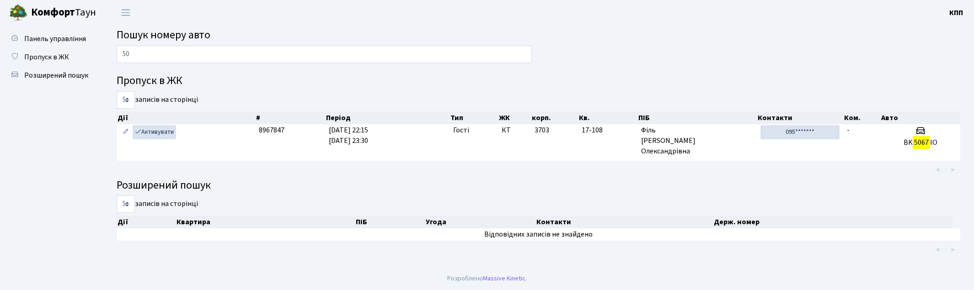
type input "5"
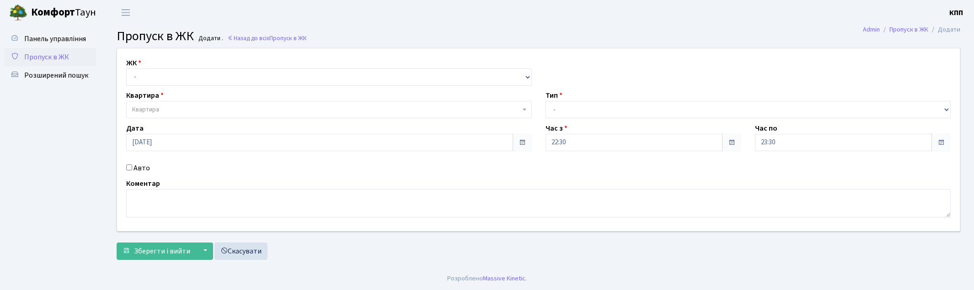
click at [144, 69] on select "- КТ, вул. Регенераторна, 4 КТ2, просп. [STREET_ADDRESS] [STREET_ADDRESS] [PERS…" at bounding box center [329, 77] width 406 height 17
select select "271"
click at [126, 69] on select "- КТ, вул. Регенераторна, 4 КТ2, просп. [STREET_ADDRESS] [STREET_ADDRESS] [PERS…" at bounding box center [329, 77] width 406 height 17
select select
click at [147, 103] on span "Квартира" at bounding box center [329, 109] width 406 height 17
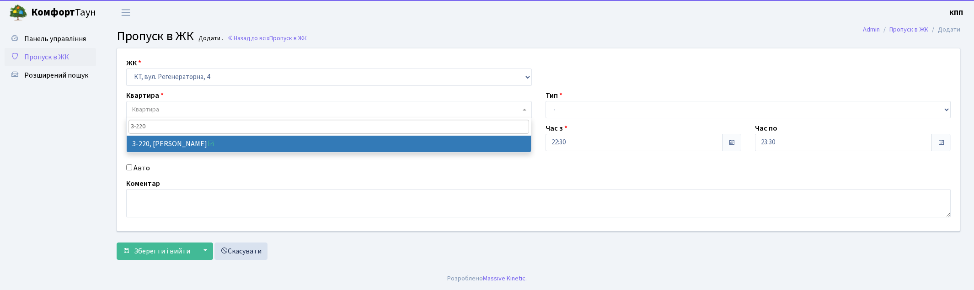
type input "3-220"
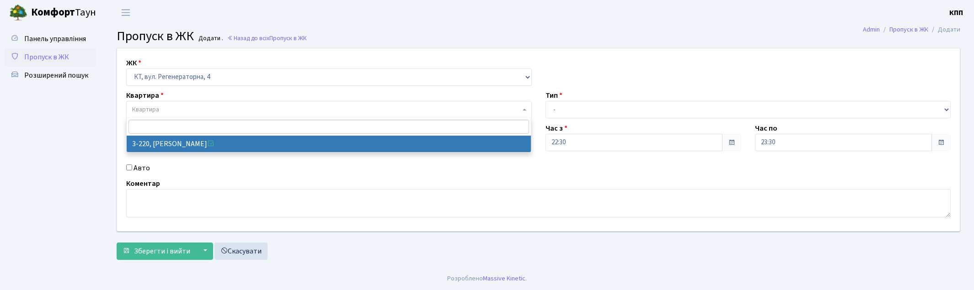
select select "789"
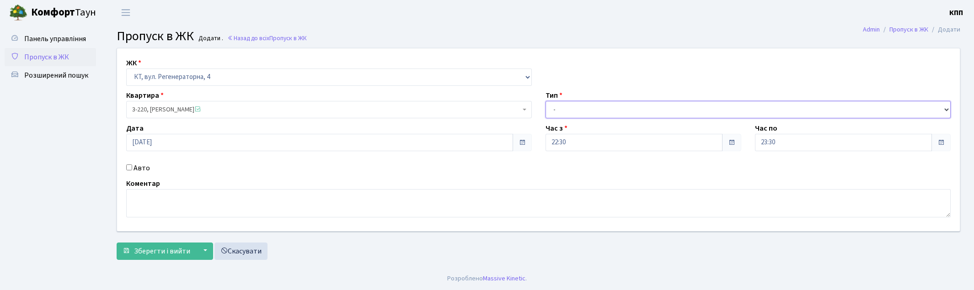
click at [565, 117] on select "- Доставка Таксі Гості Сервіс" at bounding box center [748, 109] width 406 height 17
select select "3"
click at [545, 101] on select "- Доставка Таксі Гості Сервіс" at bounding box center [748, 109] width 406 height 17
click at [151, 238] on form "ЖК - КТ, вул. Регенераторна, 4 КТ2, просп. [STREET_ADDRESS] [STREET_ADDRESS] [P…" at bounding box center [539, 154] width 844 height 212
click at [150, 252] on span "Зберегти і вийти" at bounding box center [162, 251] width 56 height 10
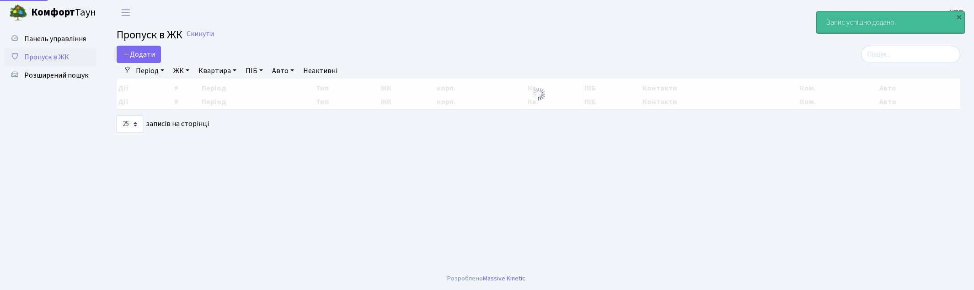
select select "25"
click at [904, 61] on input "search" at bounding box center [910, 54] width 99 height 17
